Goal: Task Accomplishment & Management: Manage account settings

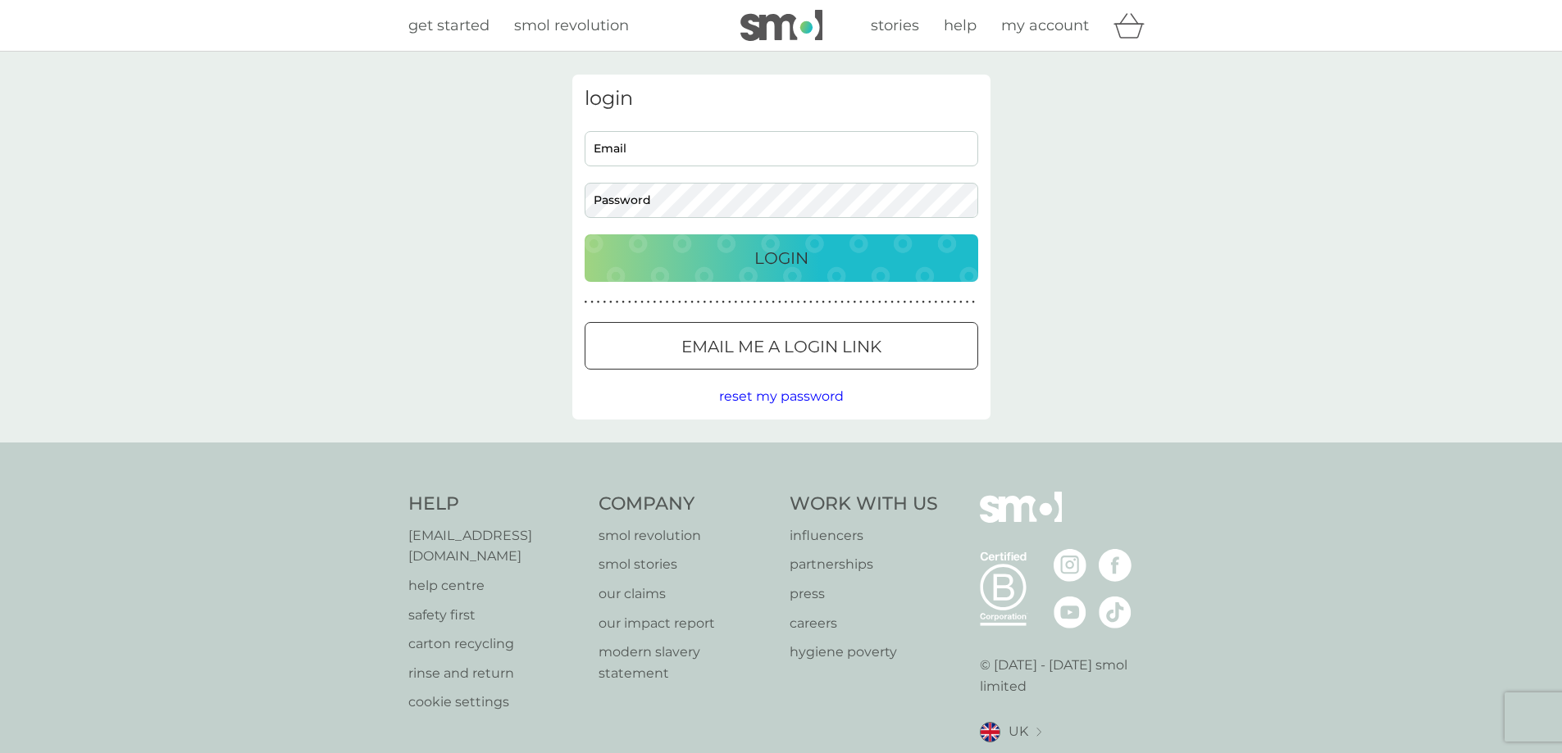
click at [726, 170] on div "Email Password" at bounding box center [781, 174] width 406 height 87
click at [724, 143] on input "Email" at bounding box center [782, 148] width 394 height 35
drag, startPoint x: 804, startPoint y: 139, endPoint x: 507, endPoint y: 136, distance: 296.8
click at [507, 136] on div "login [EMAIL_ADDRESS][DOMAIN_NAME] Email Password Login ● ● ● ● ● ● ● ● ● ● ● ●…" at bounding box center [781, 247] width 1562 height 391
drag, startPoint x: 653, startPoint y: 143, endPoint x: 579, endPoint y: 148, distance: 74.7
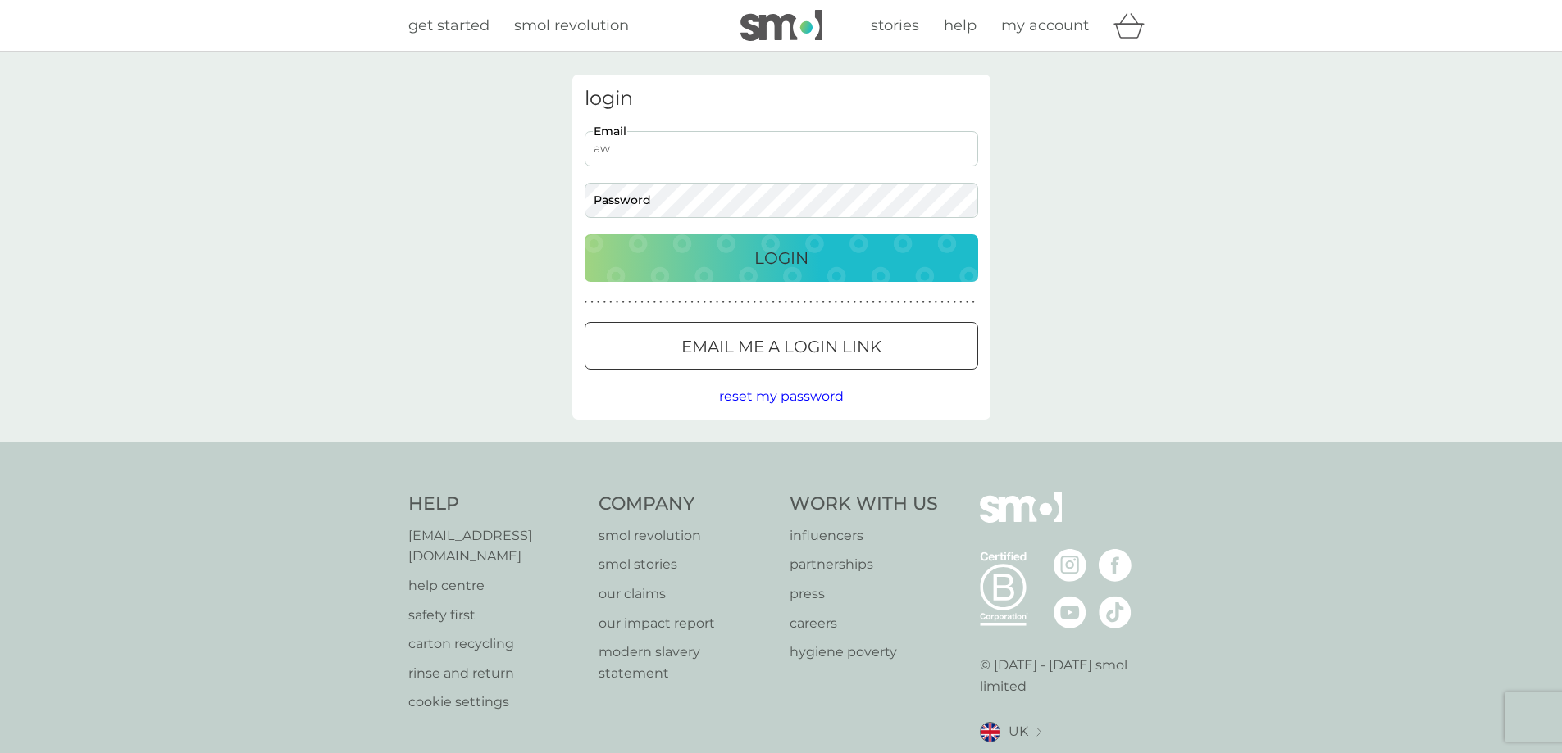
click at [573, 147] on div "login aw Email Password Login ● ● ● ● ● ● ● ● ● ● ● ● ● ● ● ● ● ● ● ● ● ● ● ● ●…" at bounding box center [781, 247] width 418 height 345
type input "[EMAIL_ADDRESS][DOMAIN_NAME]"
click at [773, 396] on span "reset my password" at bounding box center [781, 397] width 125 height 16
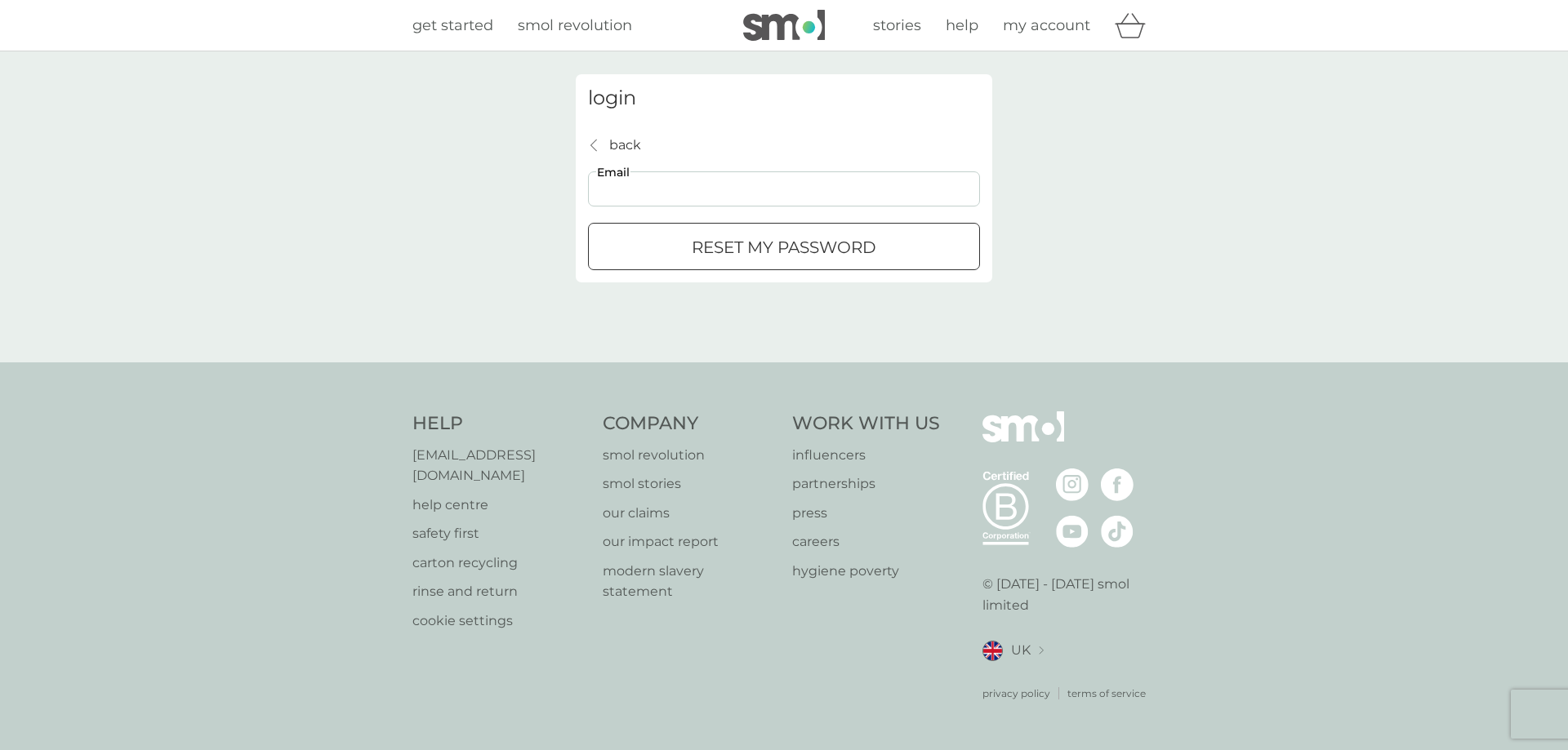
click at [686, 196] on input "Email" at bounding box center [784, 188] width 392 height 35
type input "[EMAIL_ADDRESS][DOMAIN_NAME]"
click at [739, 243] on p "reset my password" at bounding box center [783, 247] width 184 height 26
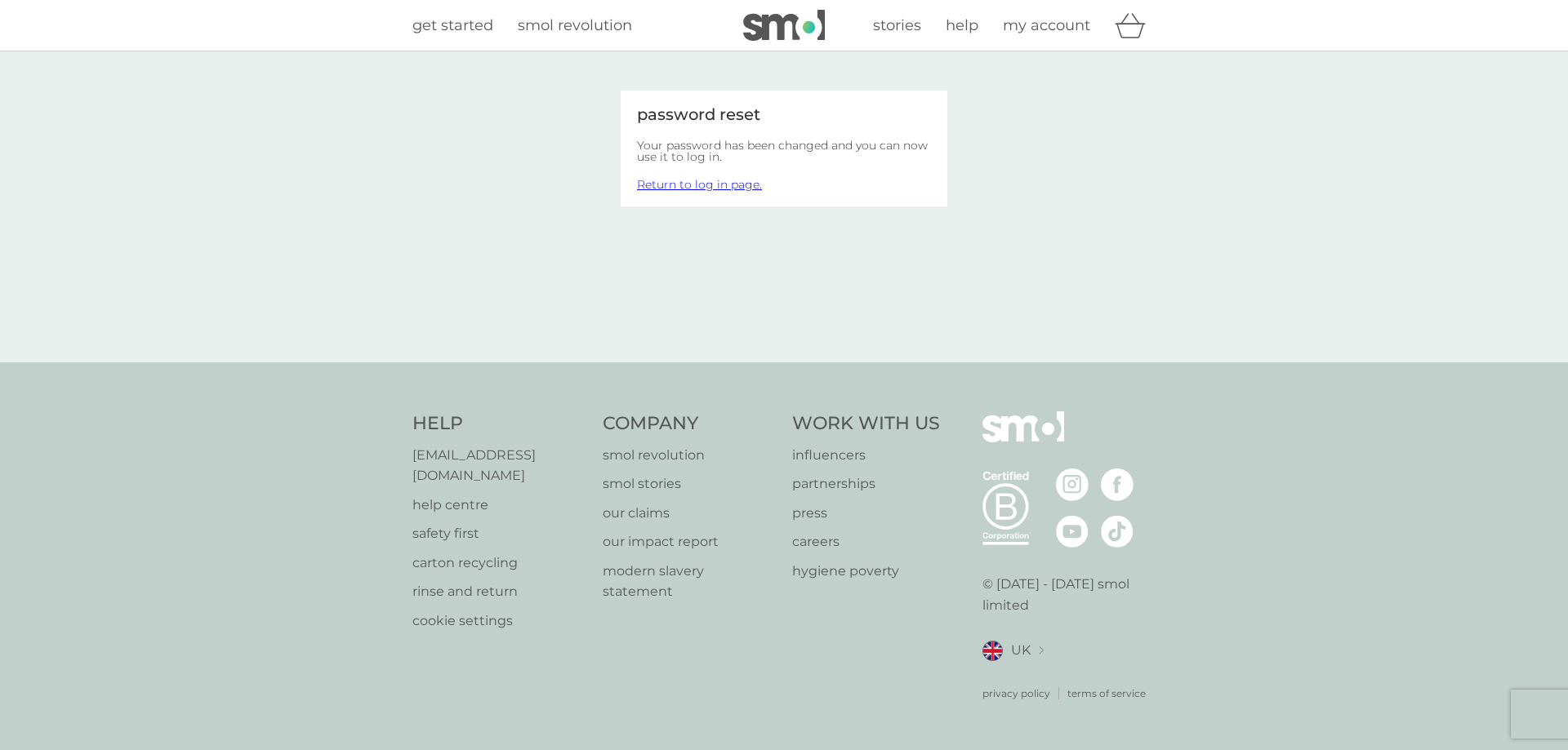
click at [718, 188] on link "Return to log in page." at bounding box center [698, 184] width 125 height 15
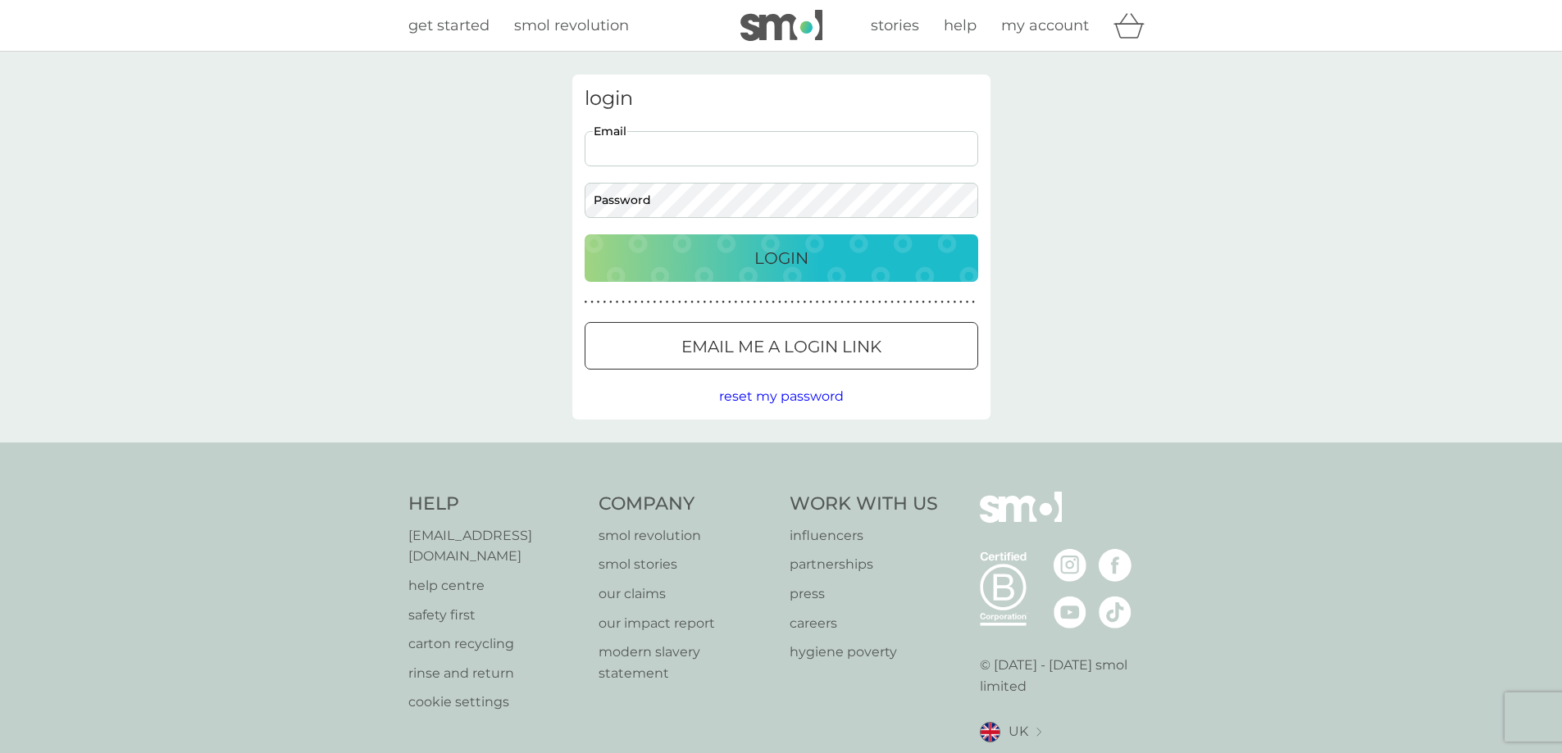
click at [703, 148] on input "Email" at bounding box center [782, 148] width 394 height 35
click at [829, 147] on input "Email" at bounding box center [782, 148] width 394 height 35
type input "[EMAIL_ADDRESS][DOMAIN_NAME]"
click at [1281, 217] on div "login [EMAIL_ADDRESS][DOMAIN_NAME] Email Password Login ● ● ● ● ● ● ● ● ● ● ● ●…" at bounding box center [781, 247] width 1562 height 391
drag, startPoint x: 774, startPoint y: 242, endPoint x: 762, endPoint y: 221, distance: 24.2
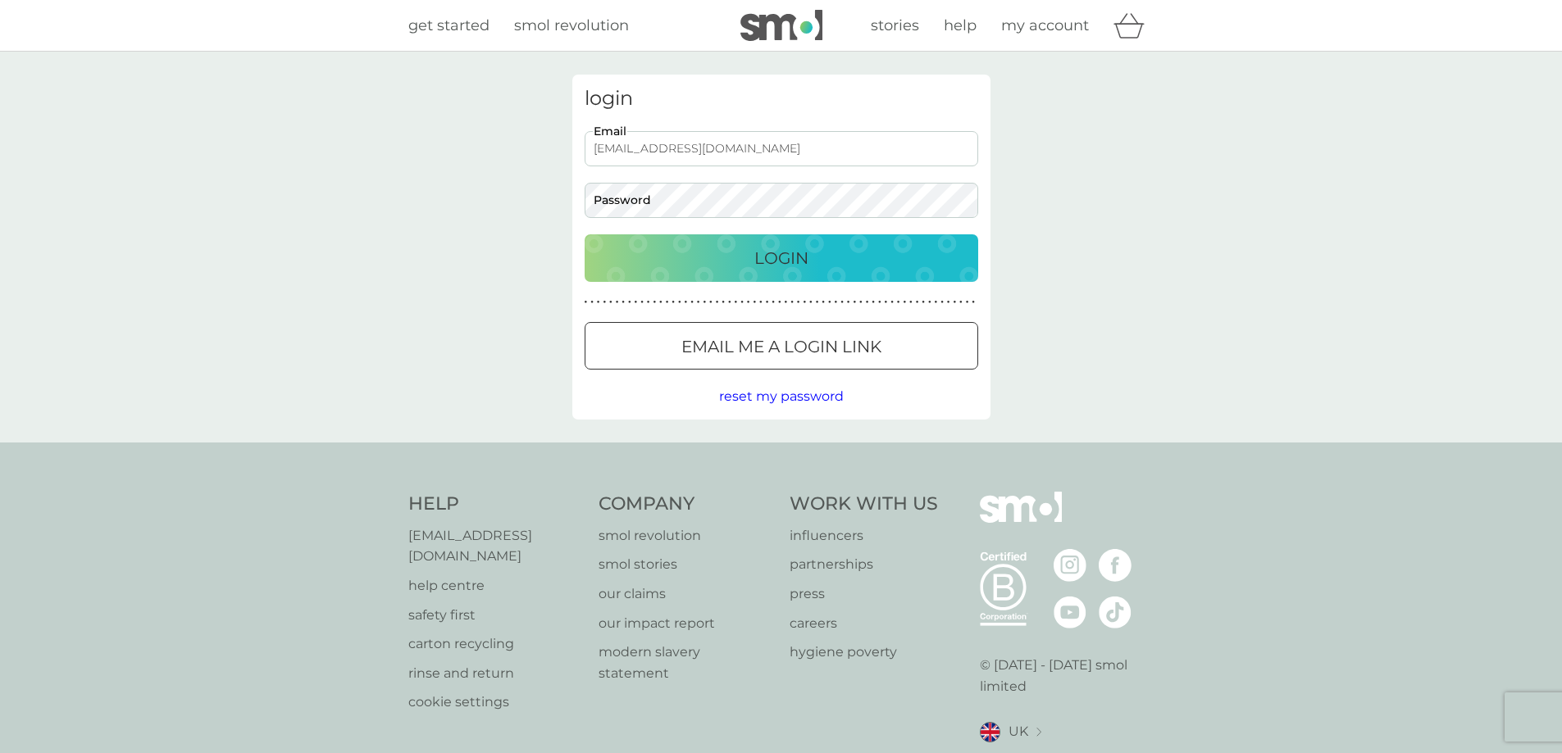
click at [774, 241] on button "Login" at bounding box center [782, 258] width 394 height 48
click at [752, 238] on button "Login" at bounding box center [782, 258] width 394 height 48
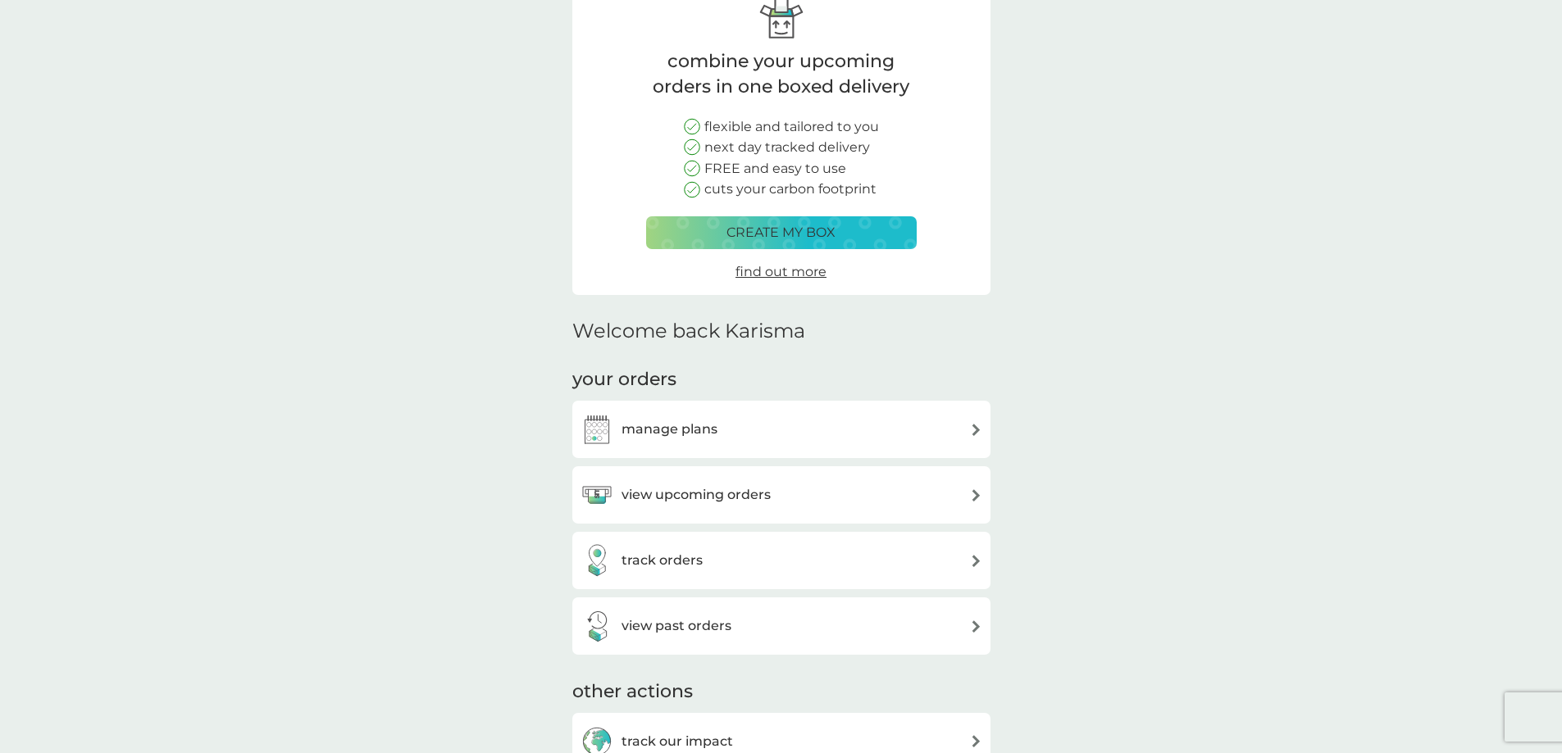
scroll to position [82, 0]
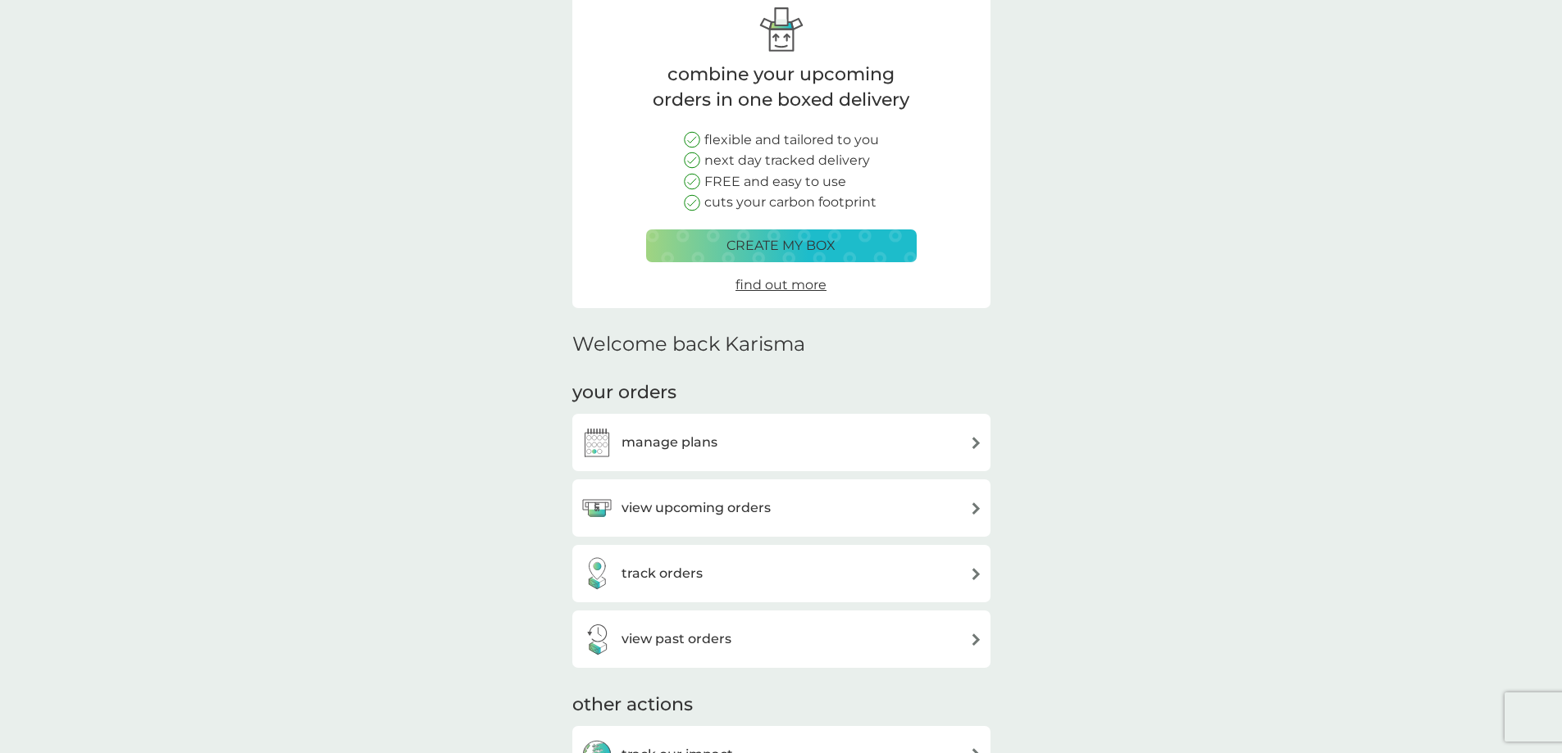
click at [758, 440] on div "manage plans" at bounding box center [781, 442] width 402 height 33
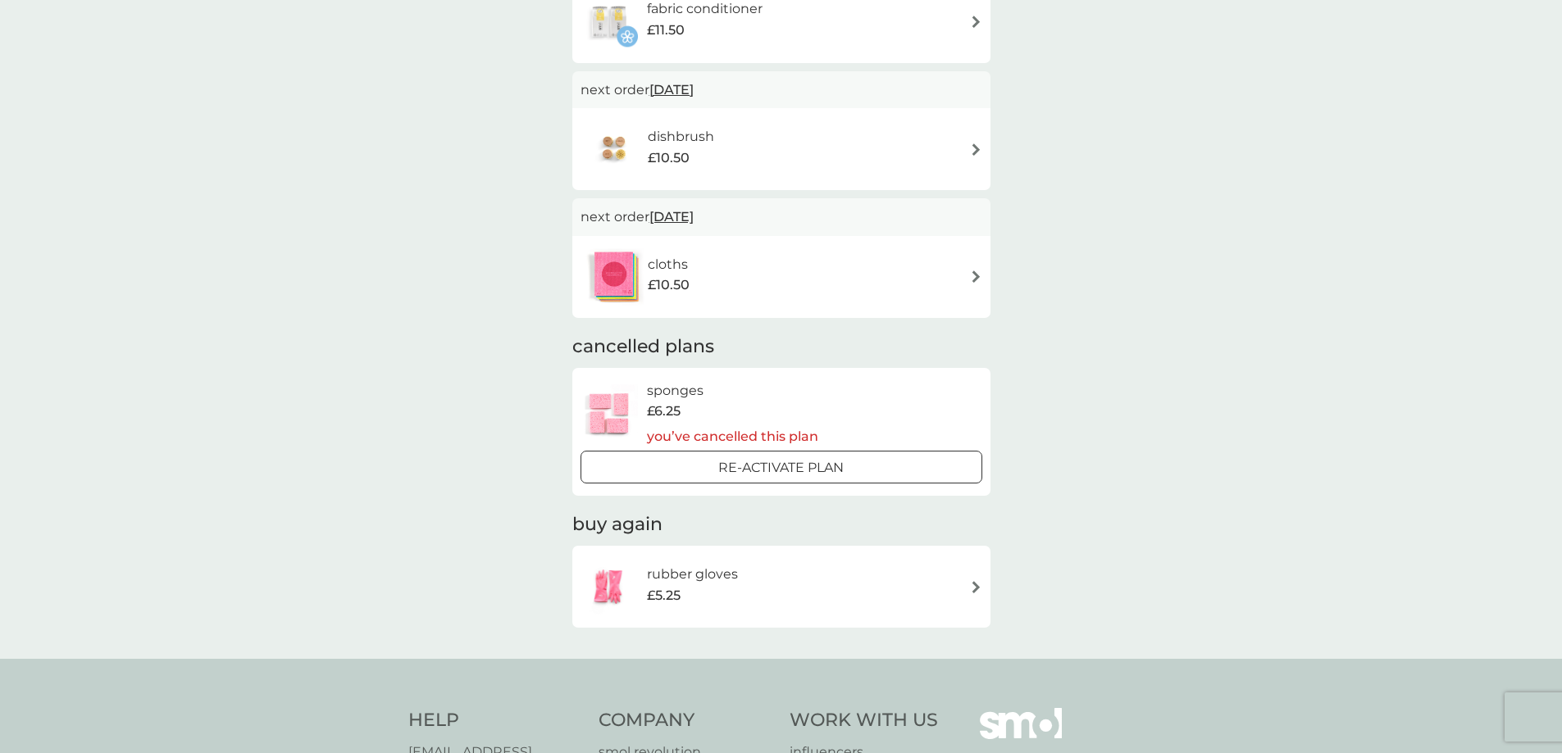
scroll to position [492, 0]
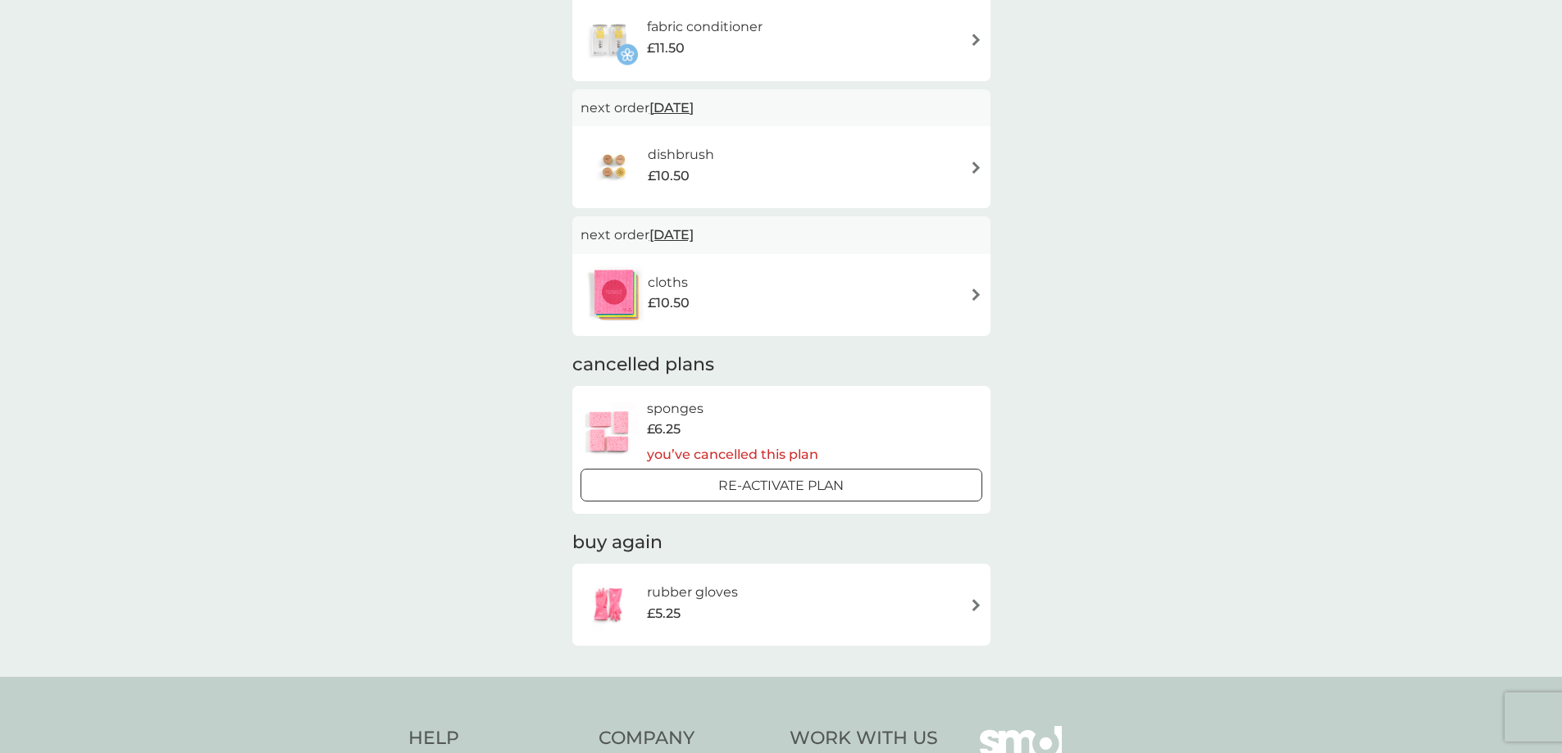
click at [758, 280] on div "cloths £10.50" at bounding box center [781, 294] width 402 height 57
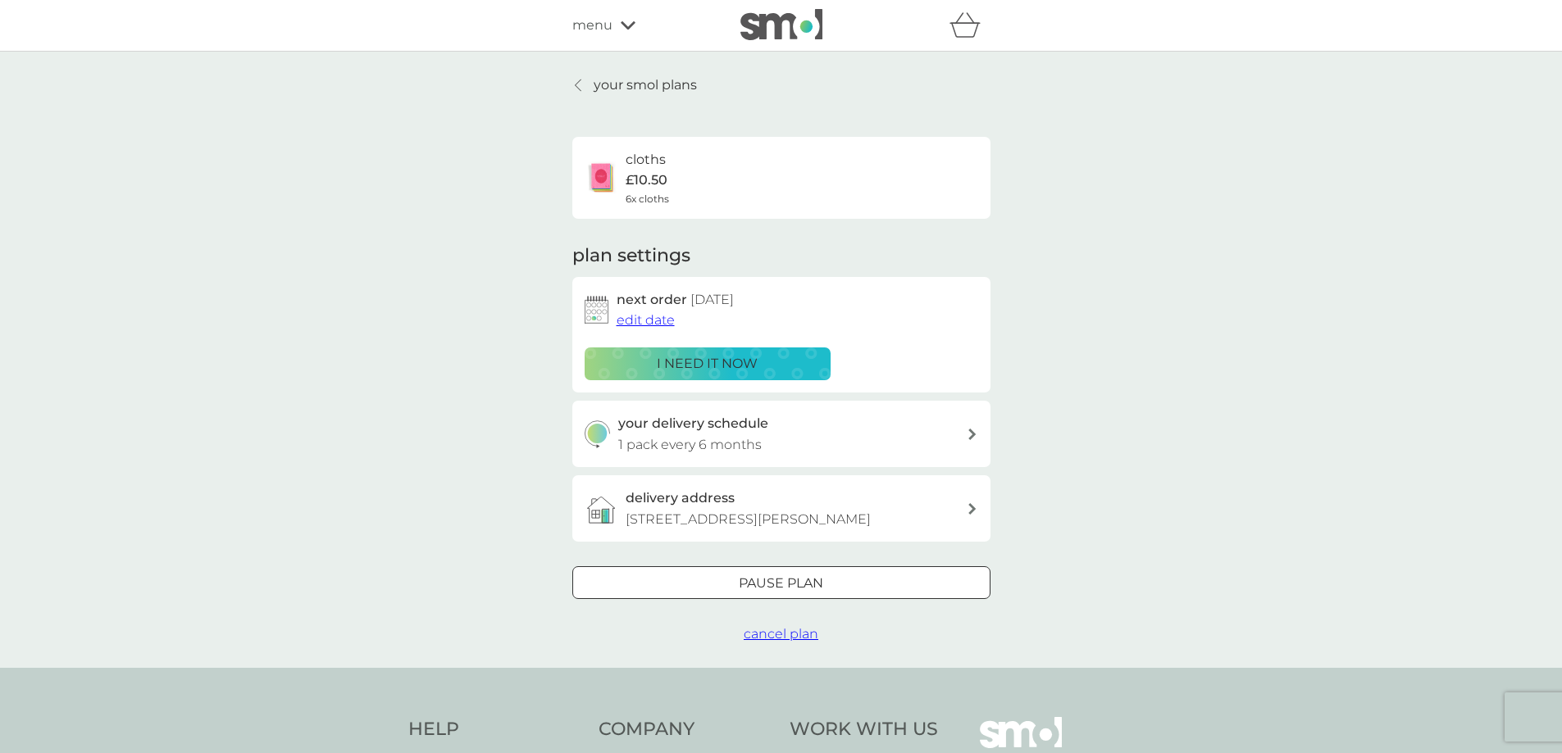
click at [781, 635] on span "cancel plan" at bounding box center [781, 634] width 75 height 16
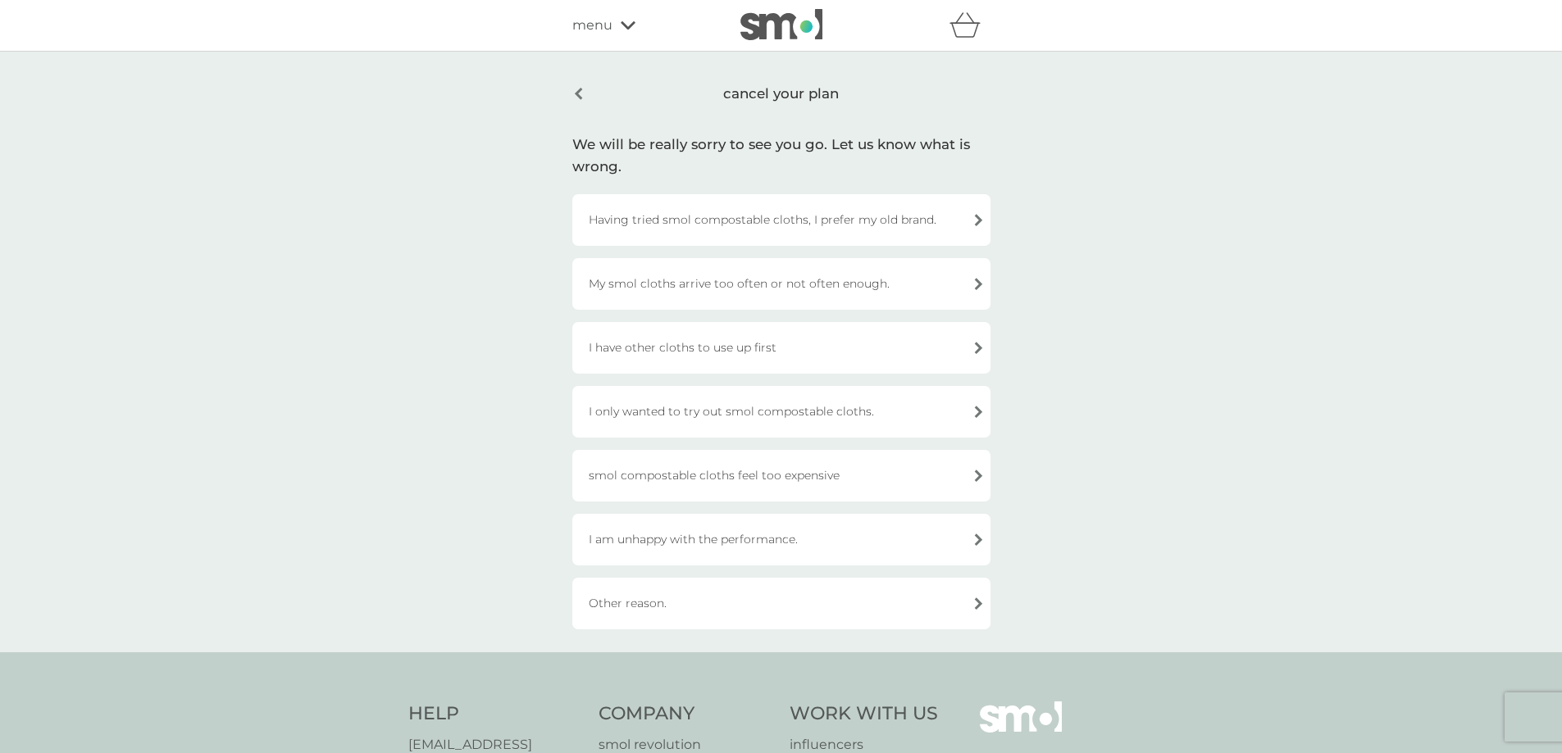
click at [732, 412] on div "I only wanted to try out smol compostable cloths." at bounding box center [781, 412] width 418 height 52
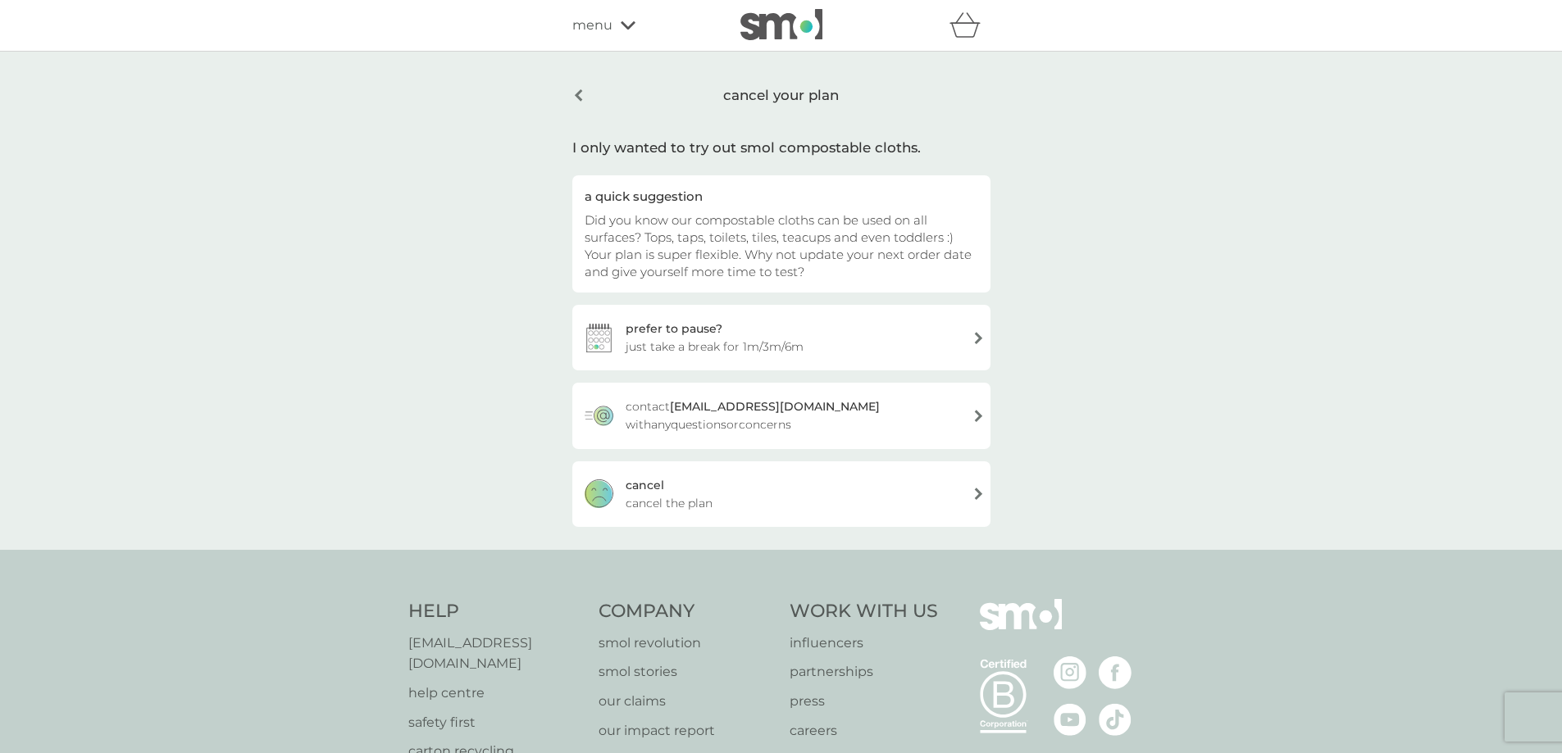
click at [774, 495] on div "cancel cancel the plan" at bounding box center [781, 495] width 418 height 66
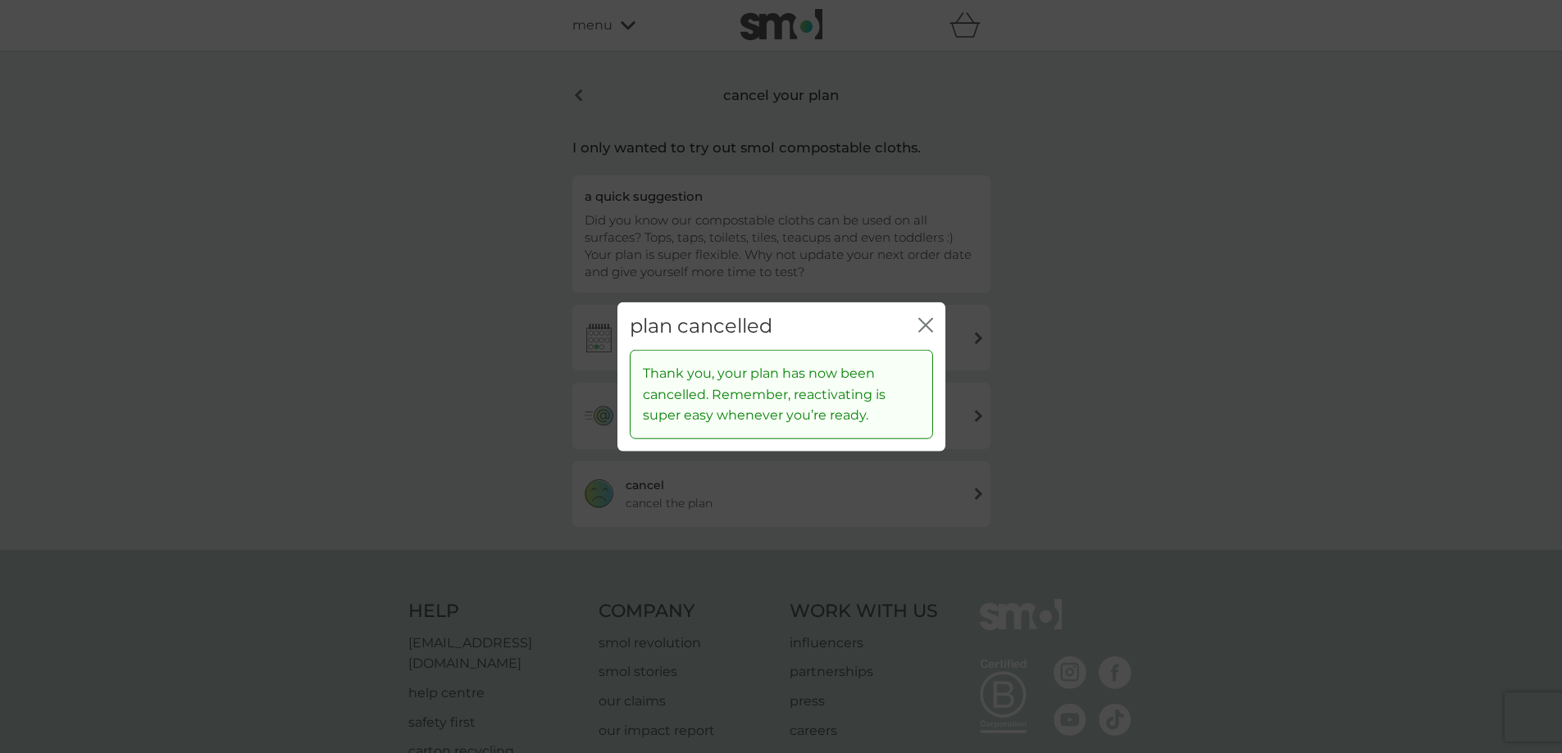
click at [932, 321] on icon "close" at bounding box center [925, 324] width 15 height 15
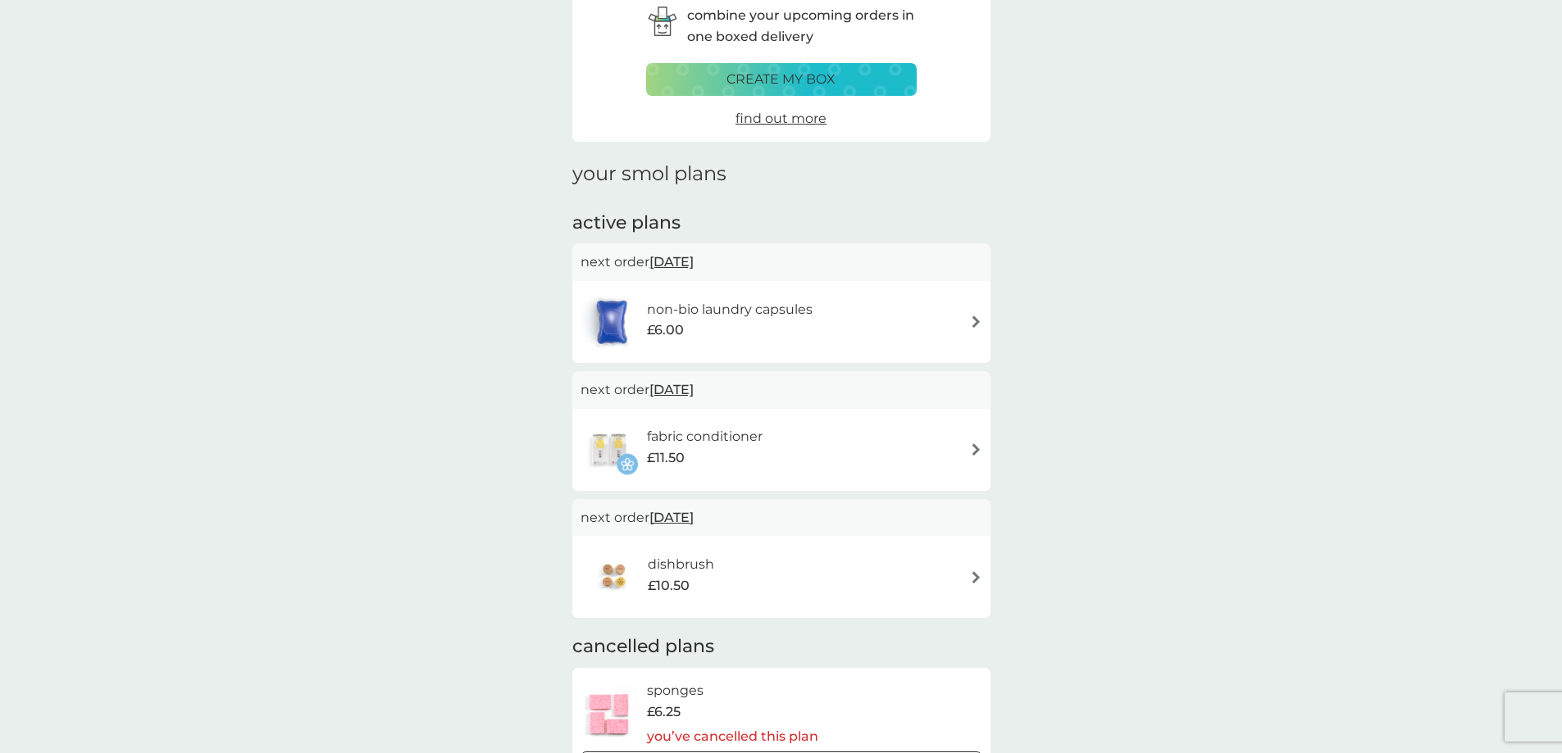
scroll to position [164, 0]
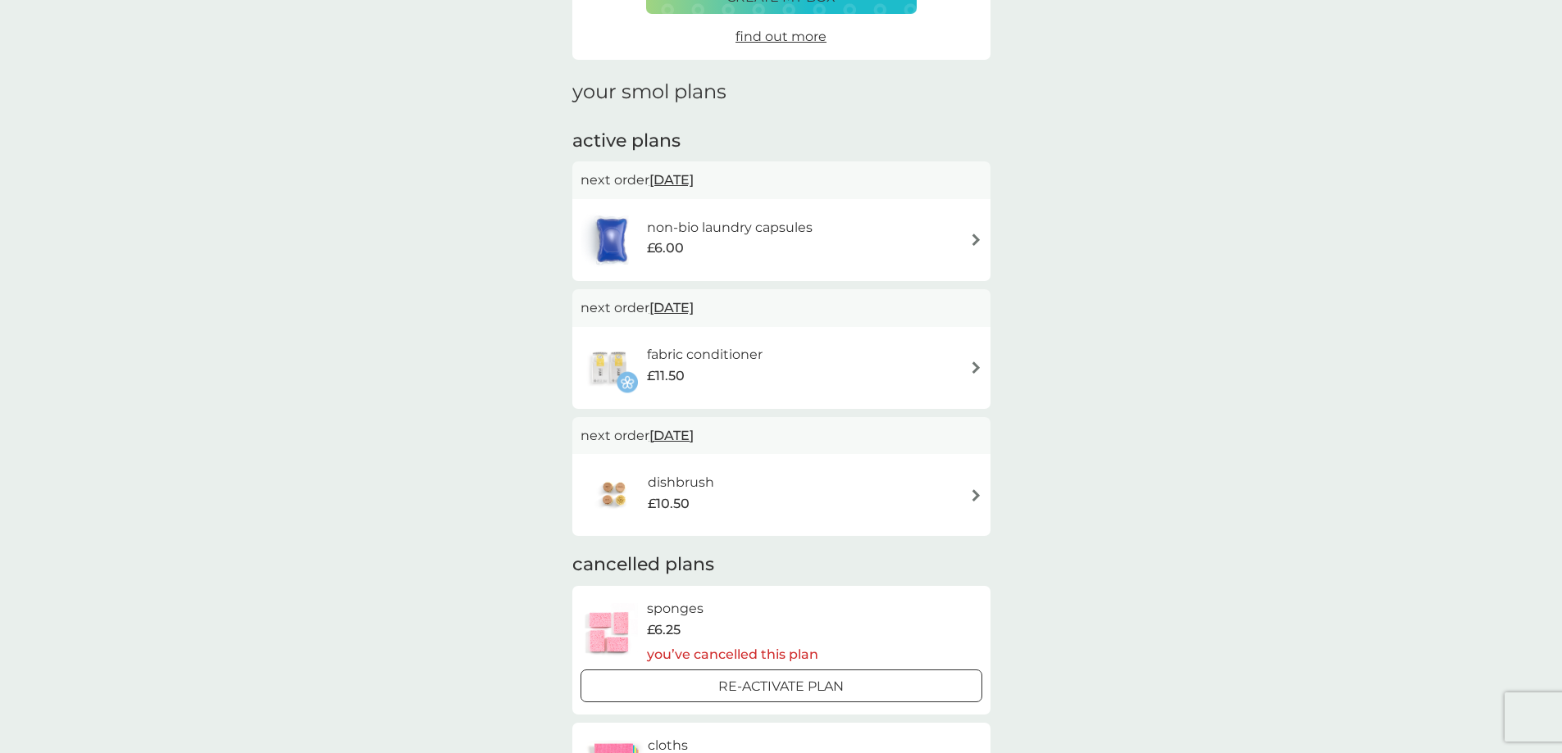
click at [721, 497] on div "dishbrush £10.50" at bounding box center [689, 495] width 83 height 46
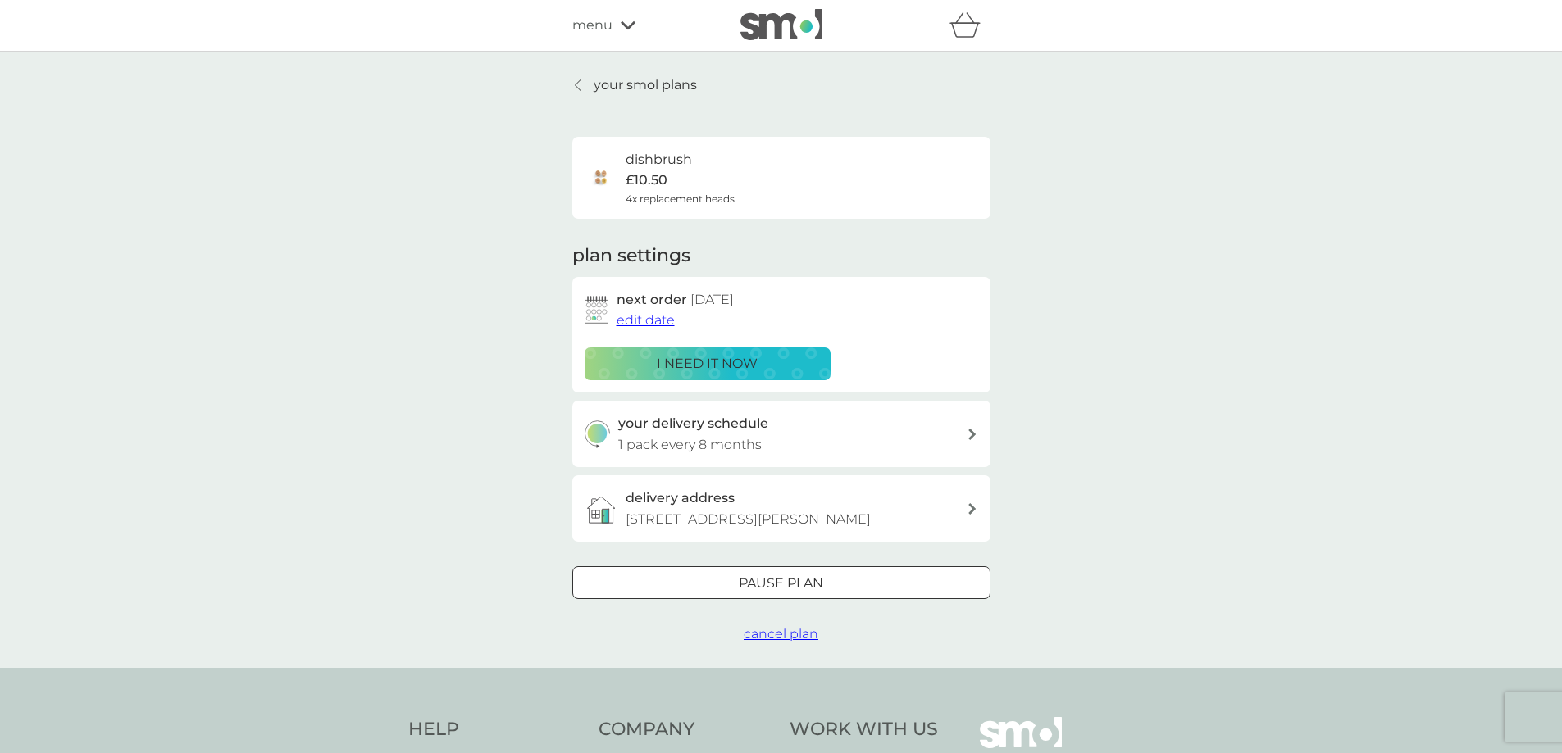
click at [774, 582] on div at bounding box center [781, 584] width 59 height 17
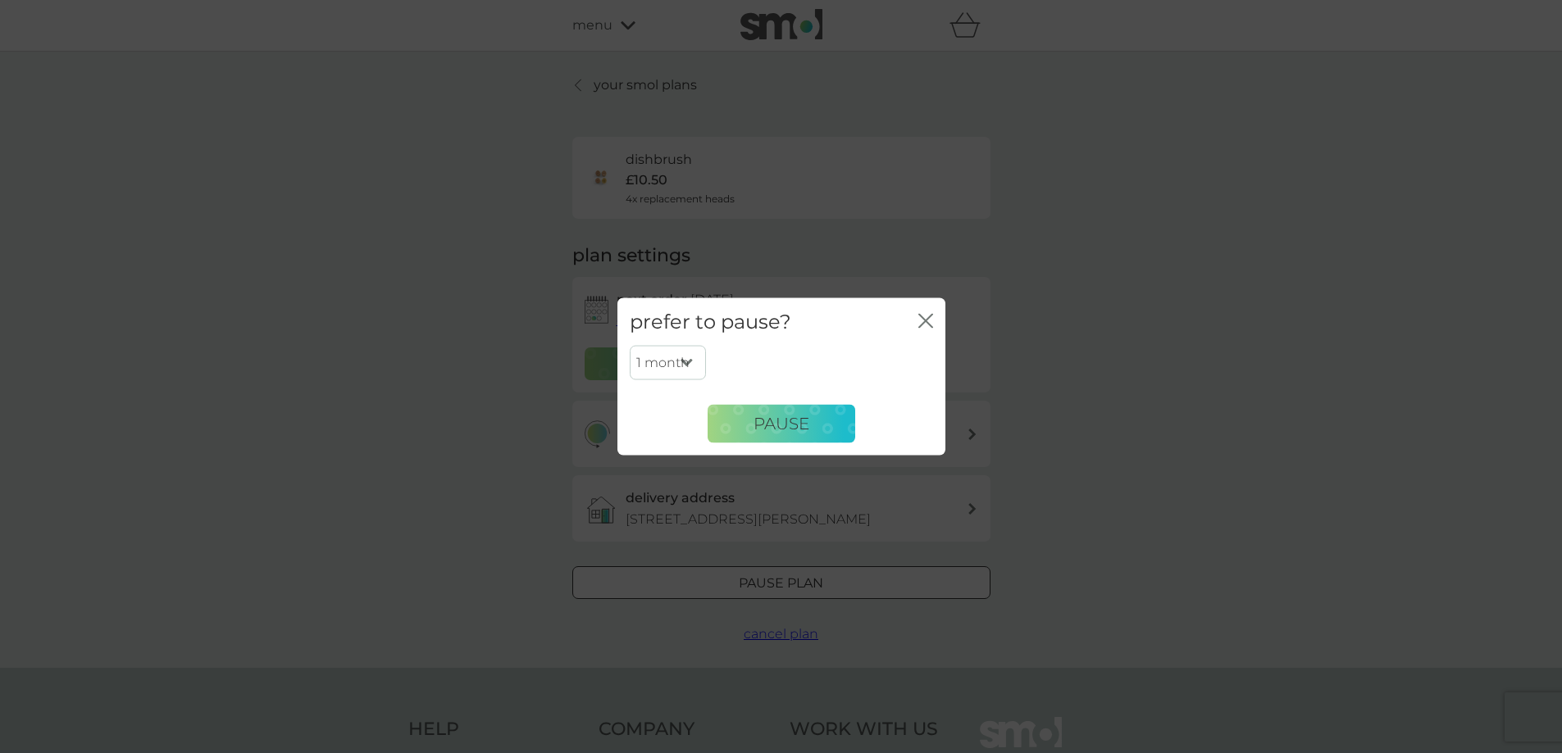
click at [915, 321] on div "prefer to pause? close" at bounding box center [781, 322] width 328 height 48
click at [924, 320] on icon "close" at bounding box center [922, 320] width 7 height 13
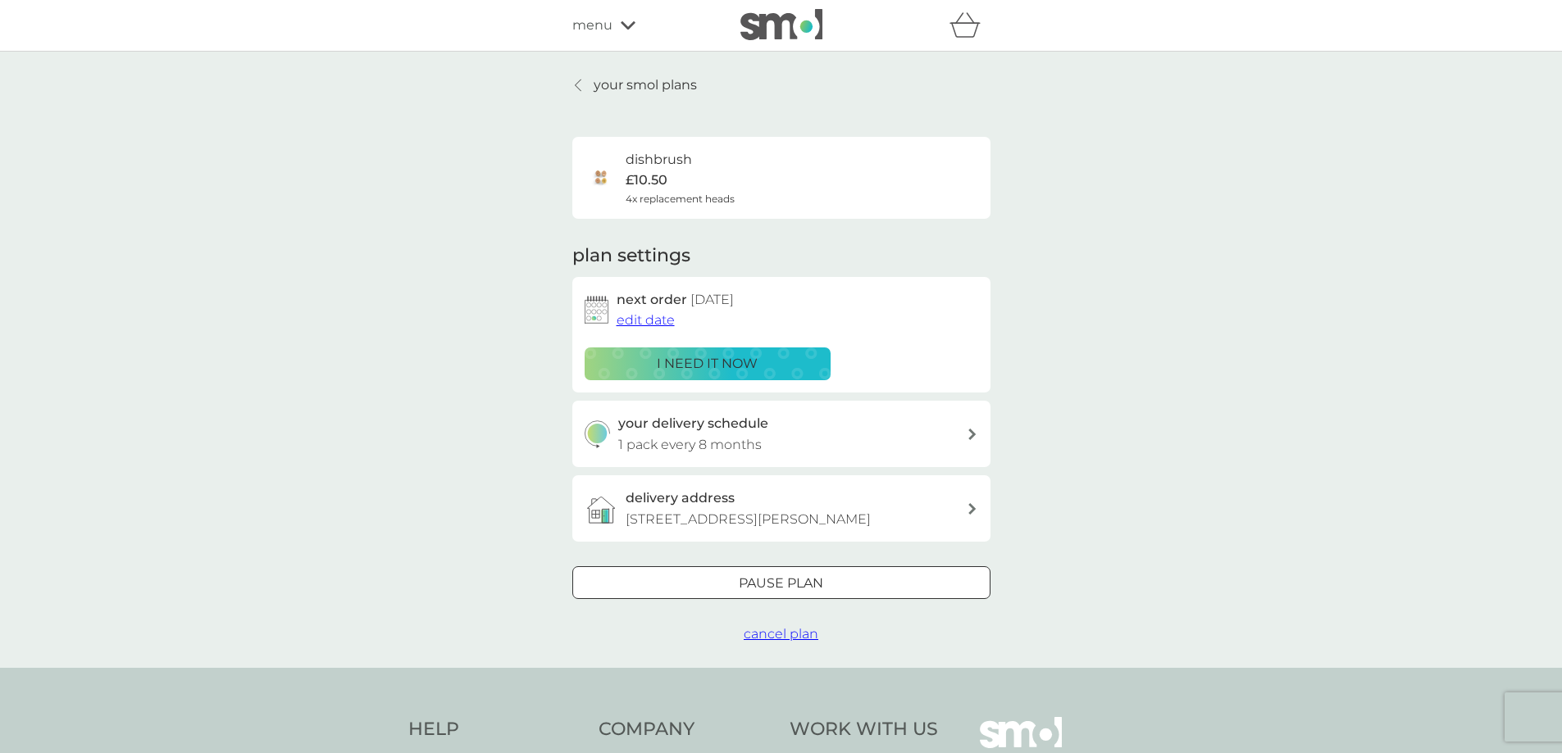
click at [772, 634] on span "cancel plan" at bounding box center [781, 634] width 75 height 16
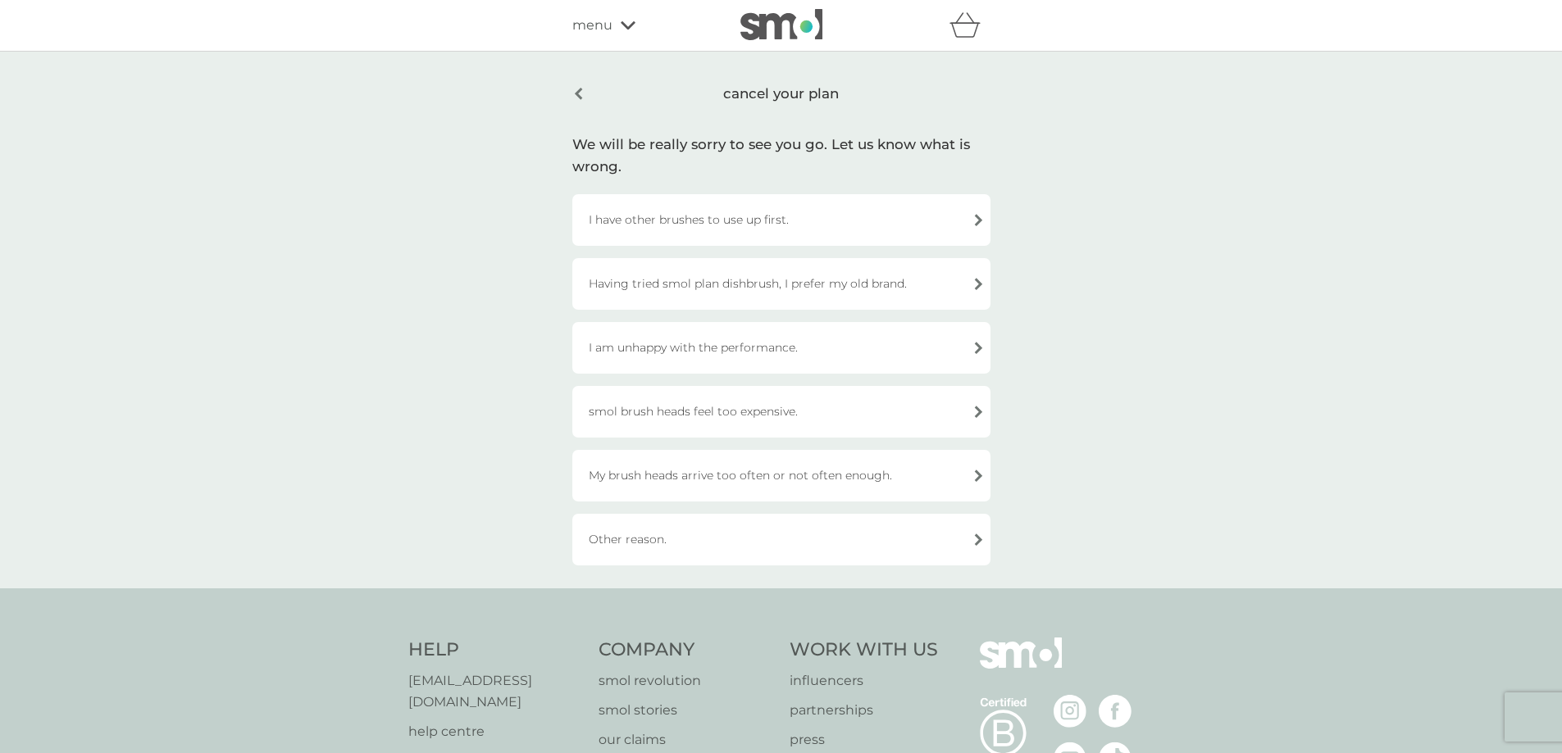
click at [735, 547] on div "Other reason." at bounding box center [781, 540] width 418 height 52
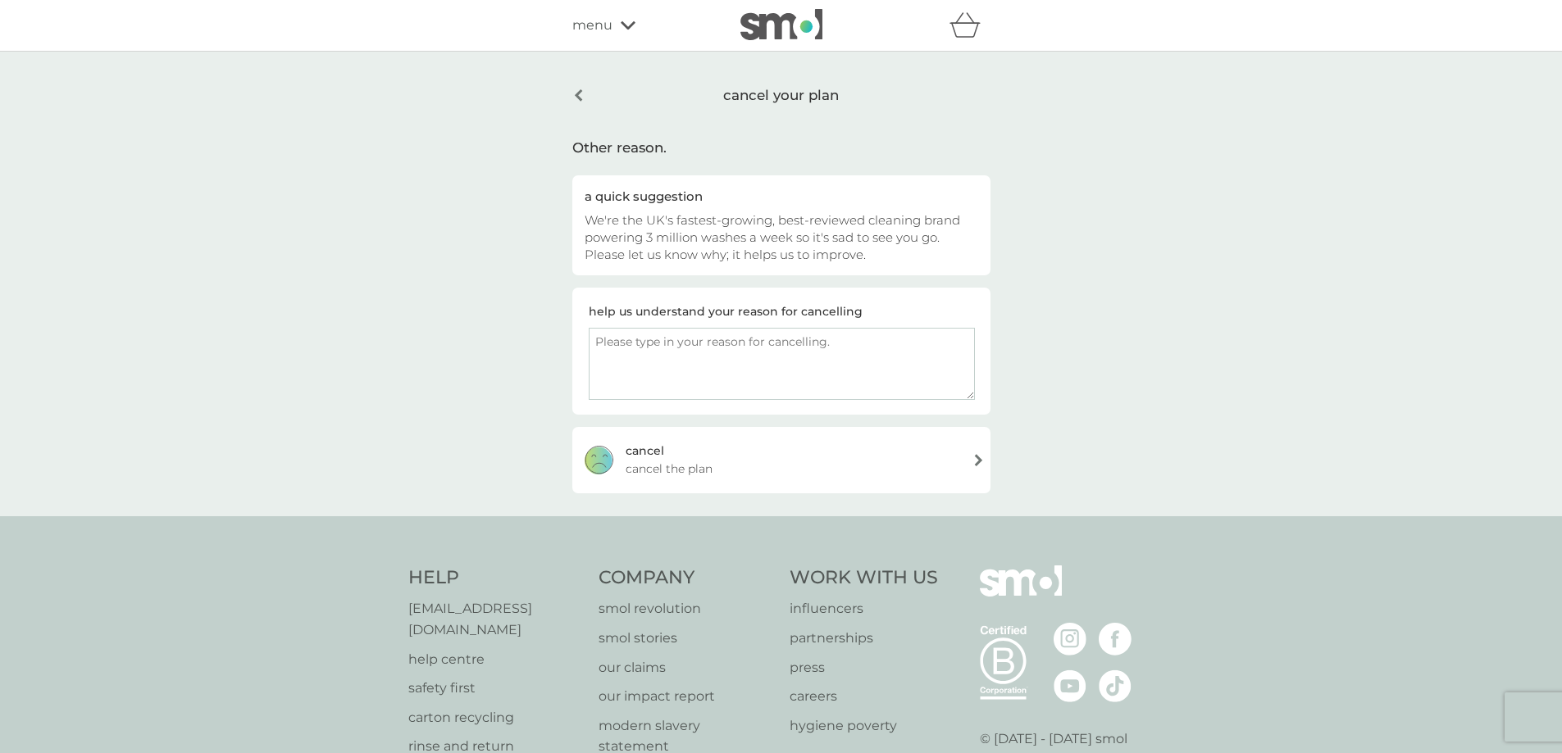
click at [724, 354] on textarea at bounding box center [782, 364] width 386 height 72
type textarea "I only wanted to try these"
click at [736, 470] on div "cancel cancel the plan" at bounding box center [781, 460] width 418 height 66
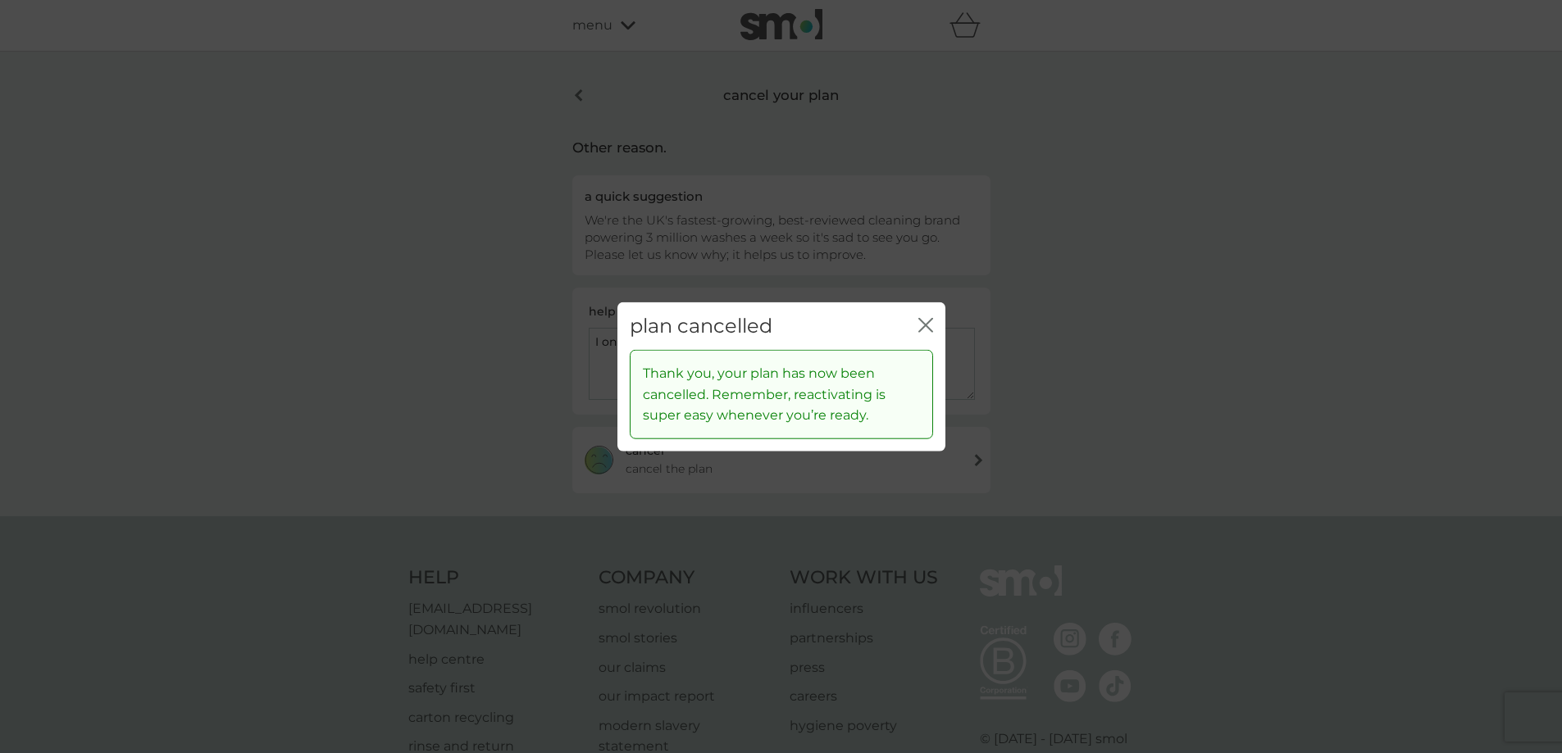
click at [930, 324] on icon "close" at bounding box center [925, 324] width 15 height 15
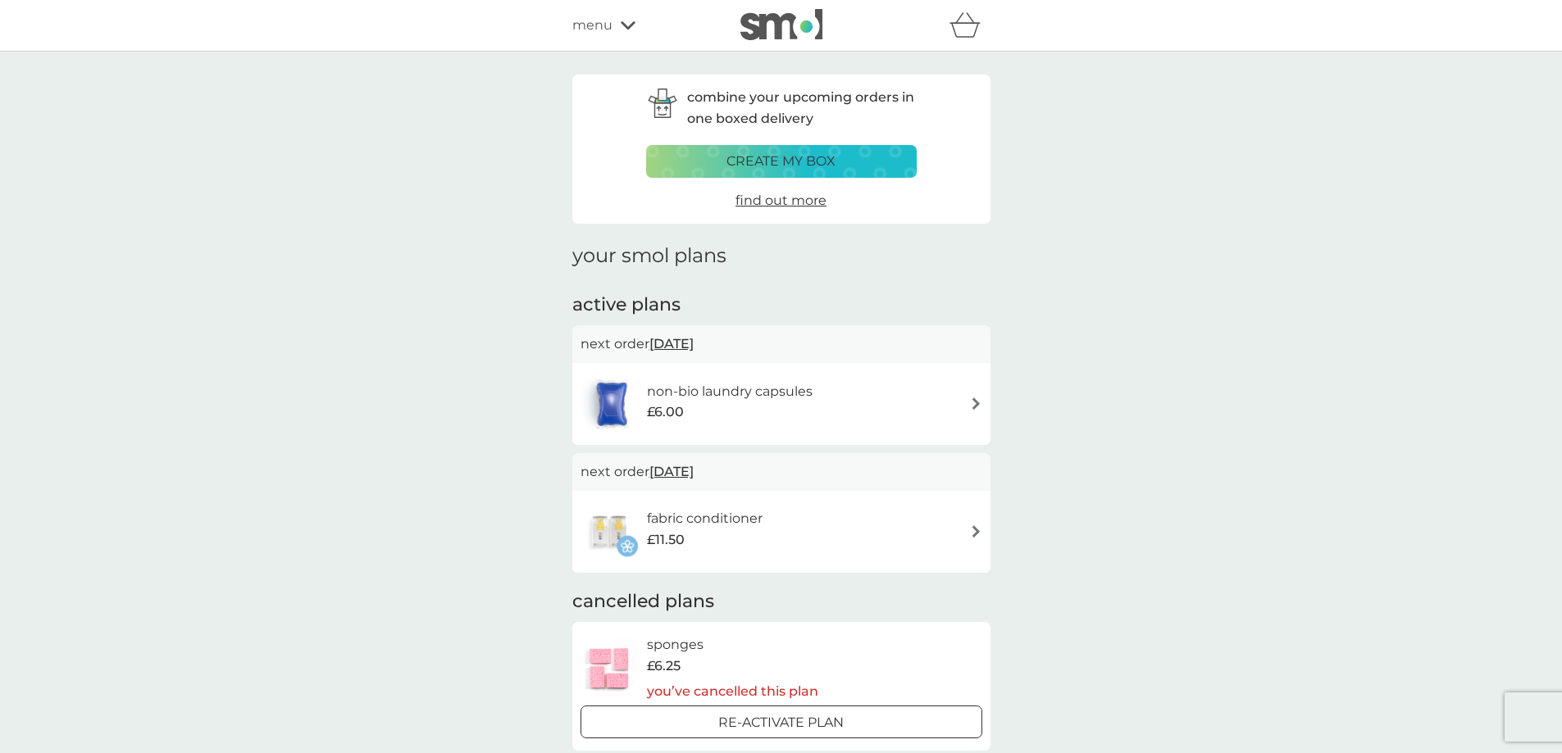
click at [620, 19] on div "menu" at bounding box center [641, 25] width 139 height 21
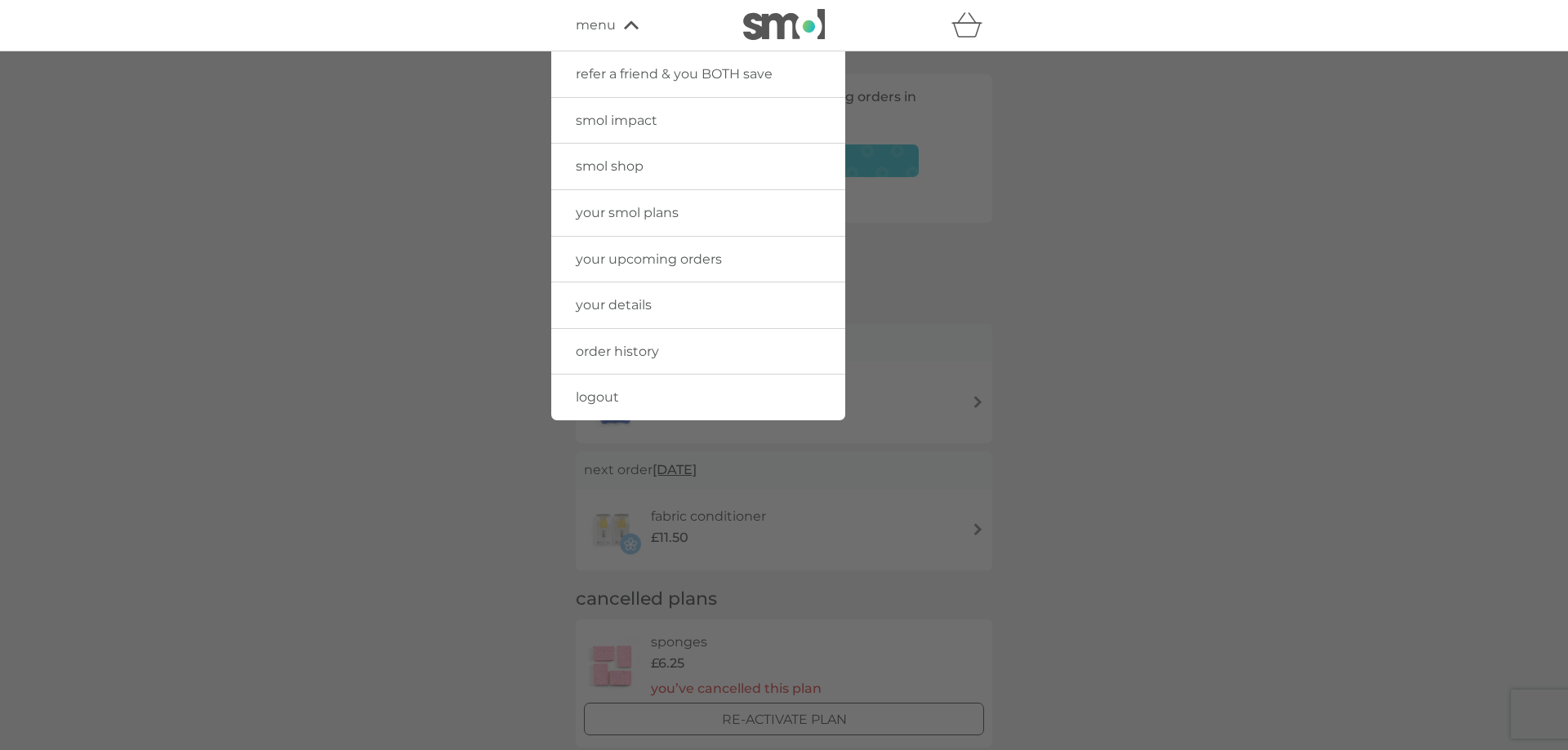
click at [661, 312] on link "your details" at bounding box center [697, 306] width 294 height 46
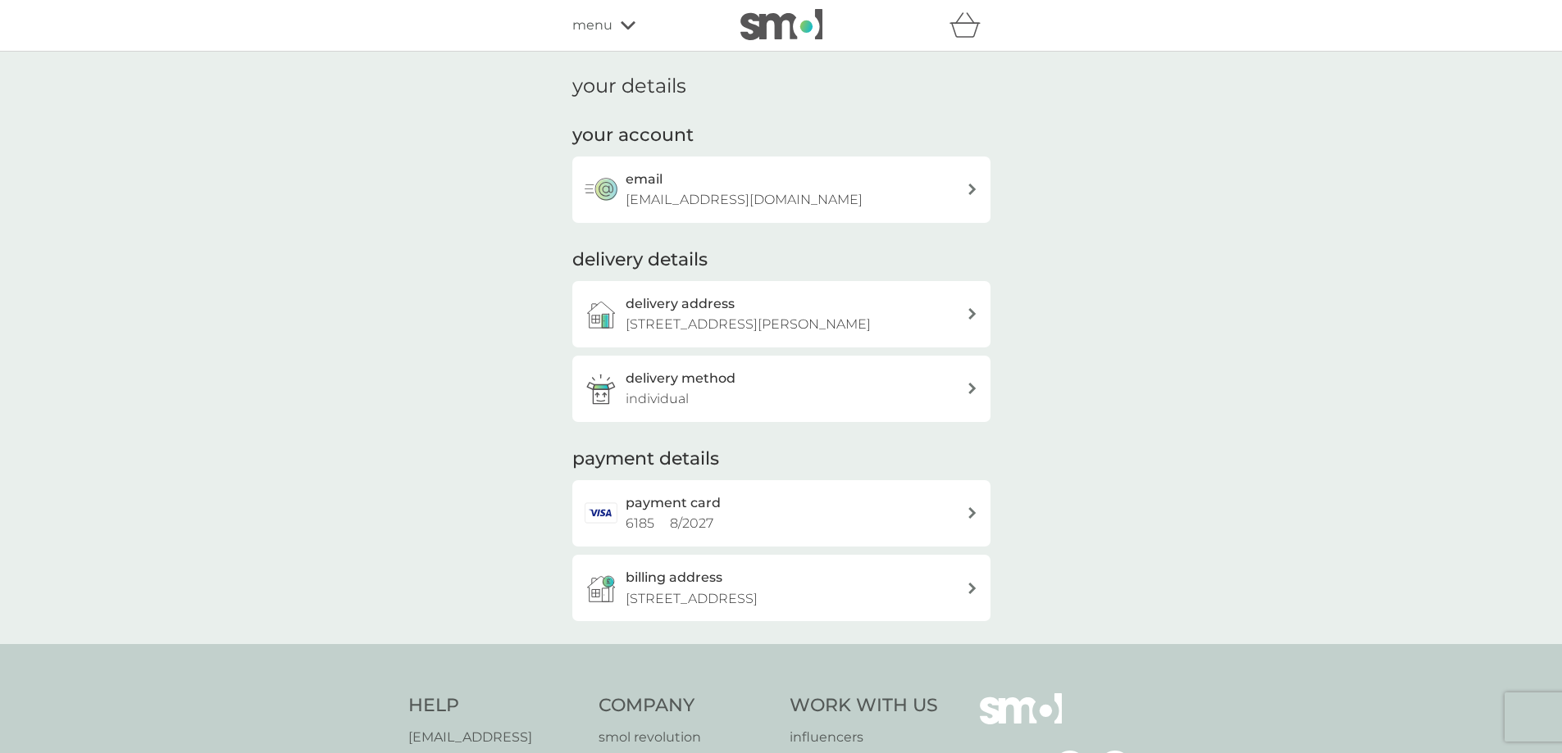
click at [758, 594] on p "Flat 29 Sundial Court, Barnsbury Lane, Surbiton, KT59AN" at bounding box center [692, 599] width 132 height 21
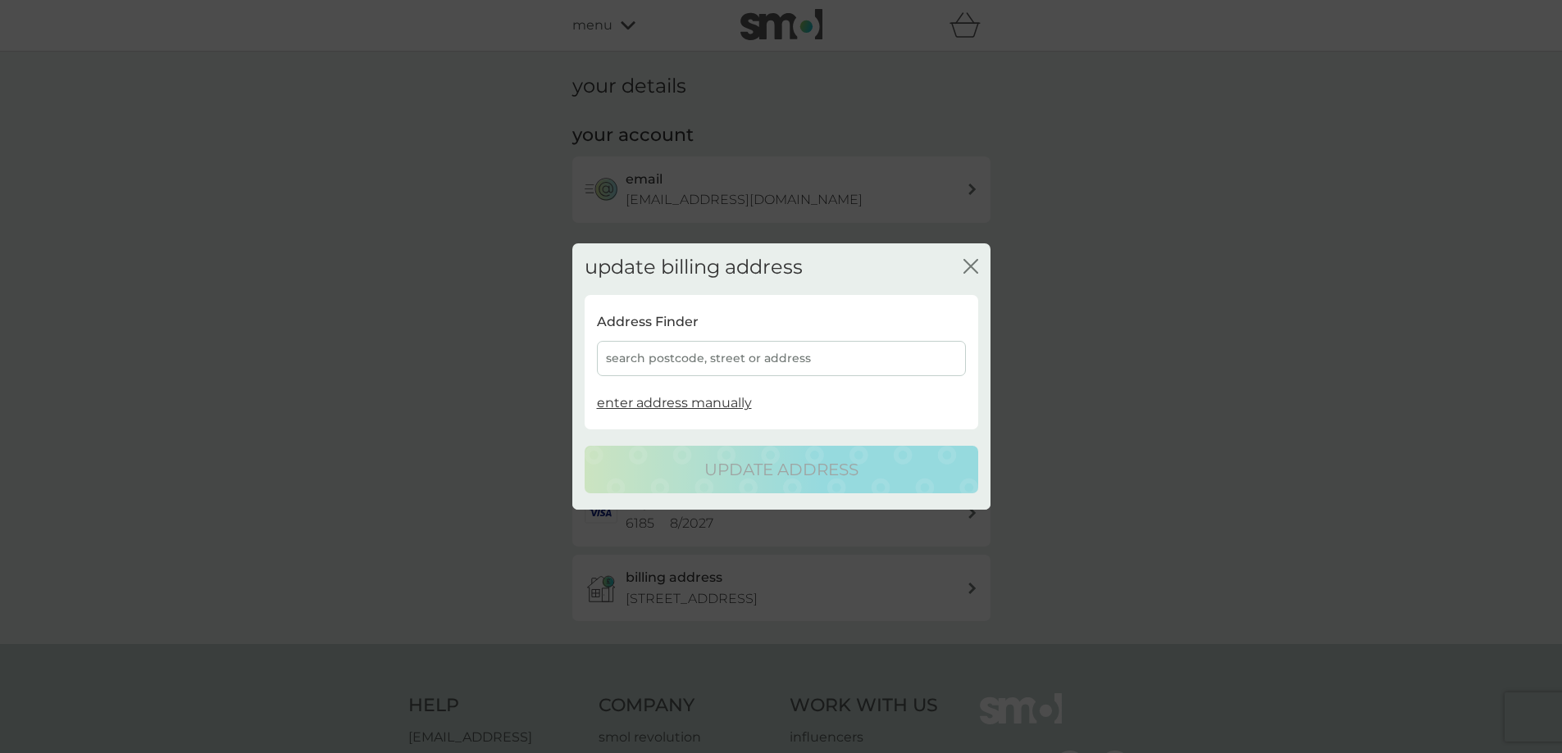
click at [735, 359] on div "search postcode, street or address" at bounding box center [781, 358] width 369 height 35
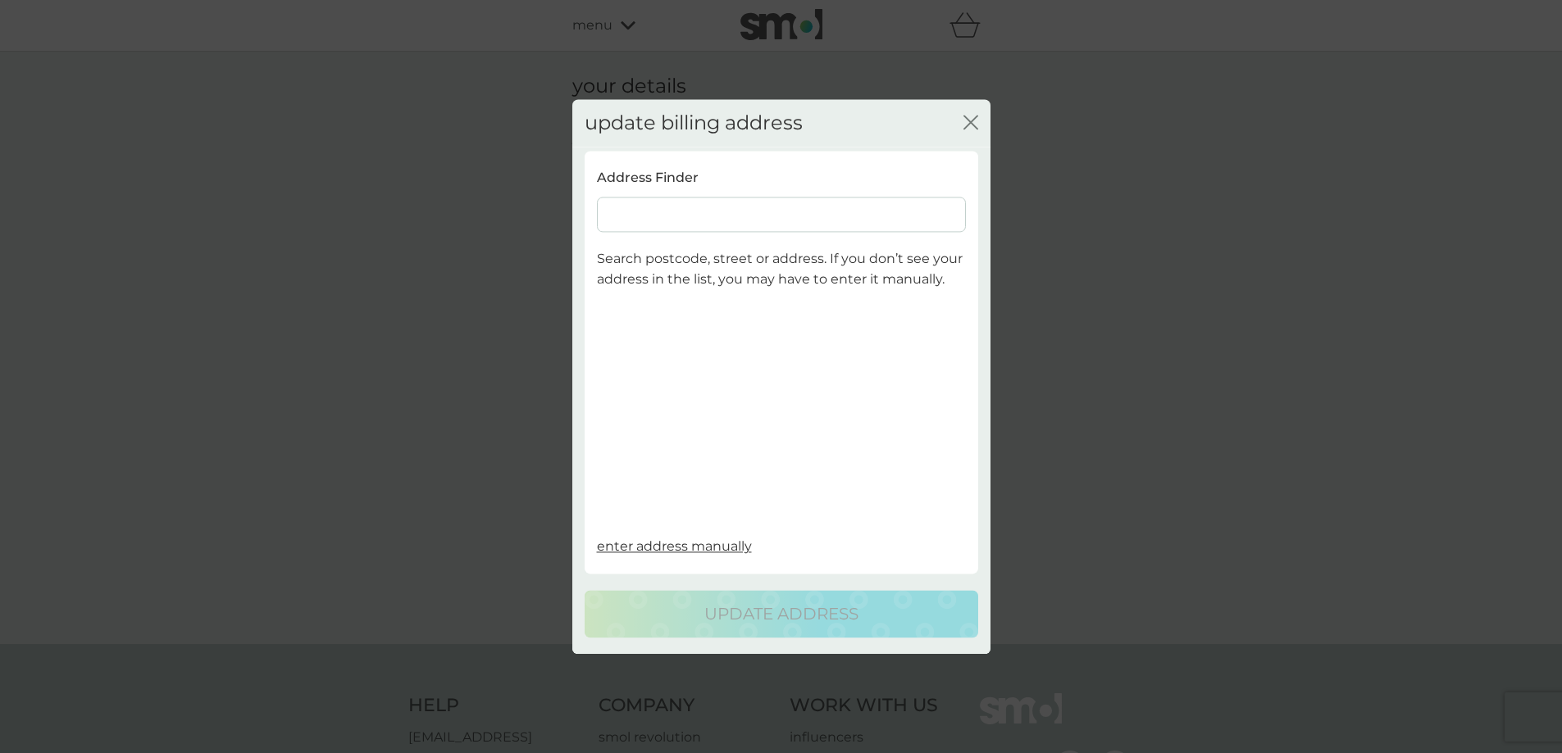
click at [702, 211] on input at bounding box center [781, 214] width 369 height 35
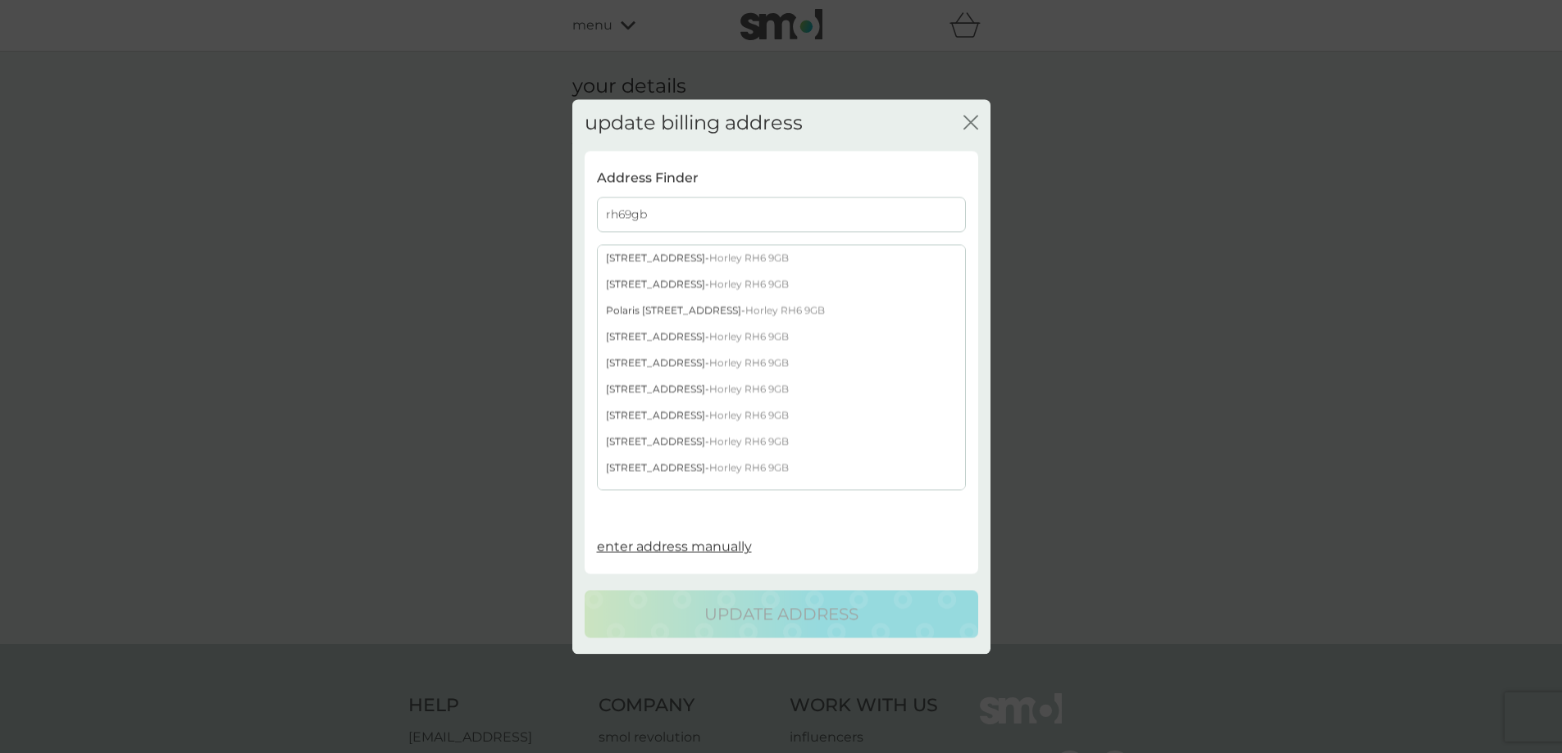
type input "rh69gb"
click at [630, 466] on div "8 Bramley Walk - Horley RH6 9GB" at bounding box center [781, 468] width 367 height 26
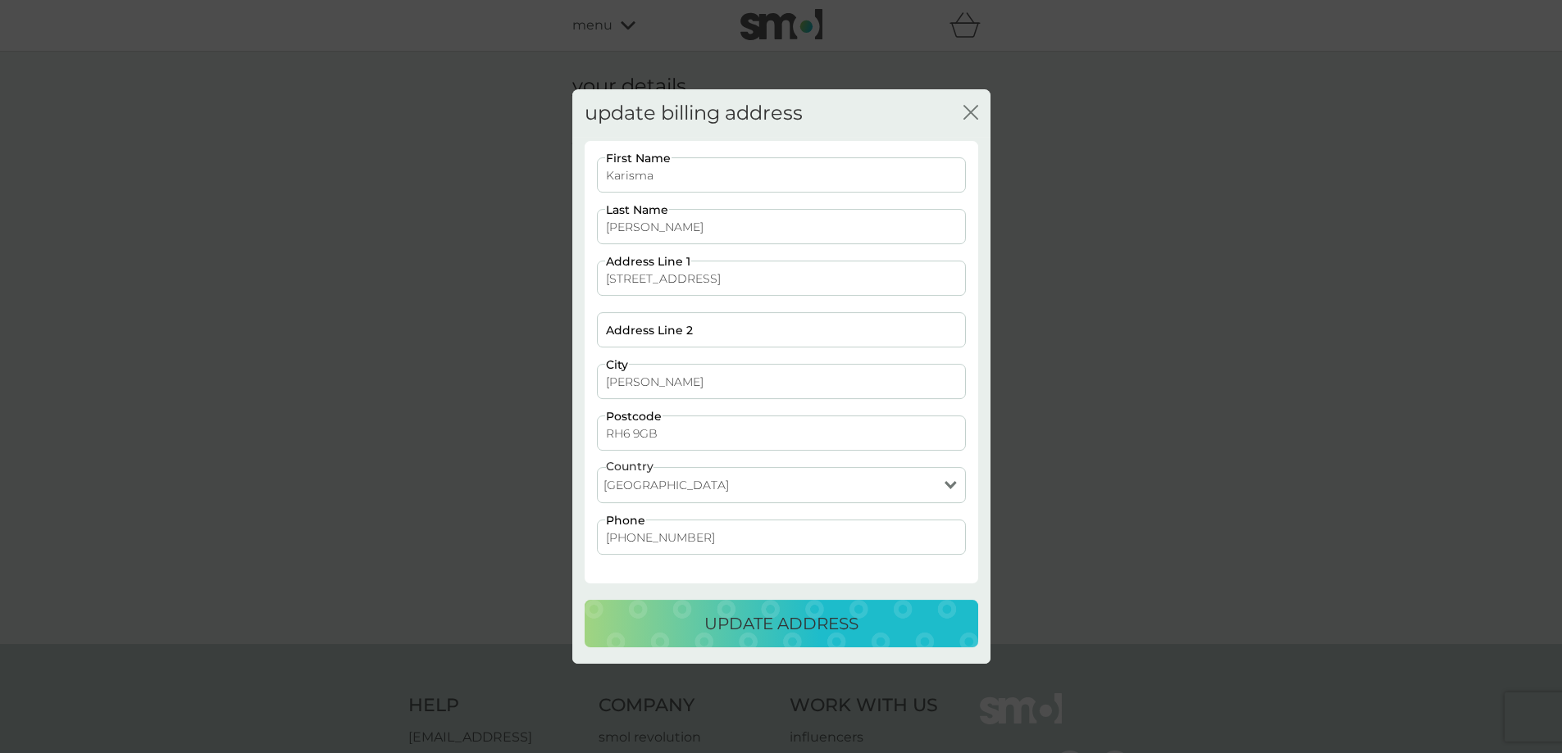
click at [763, 616] on p "update address" at bounding box center [781, 624] width 154 height 26
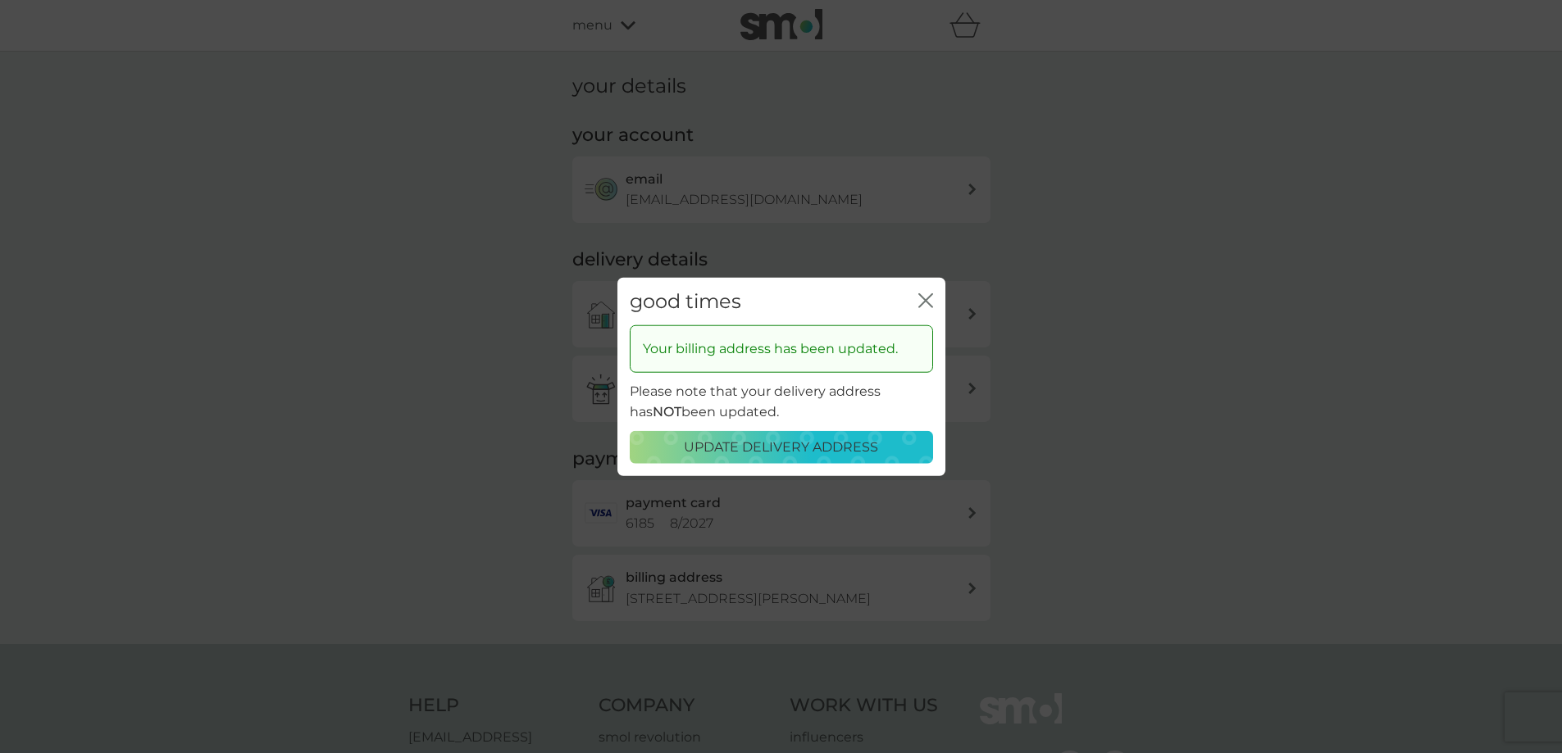
click at [1059, 328] on div "good times close Your billing address has been updated. Please note that your d…" at bounding box center [781, 376] width 1562 height 753
